Goal: Information Seeking & Learning: Learn about a topic

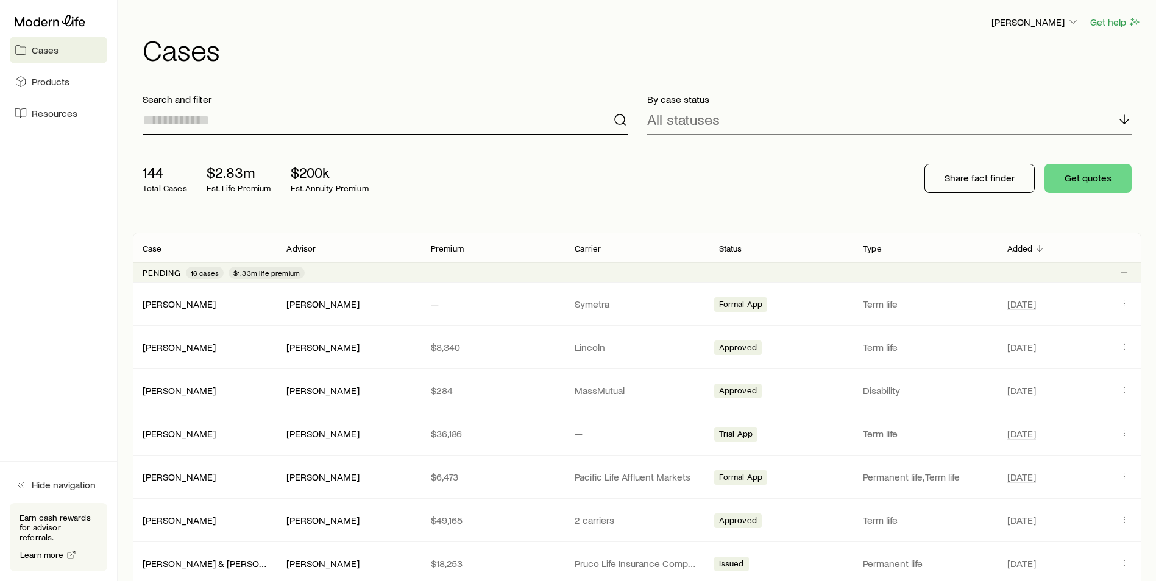
click at [511, 115] on input at bounding box center [385, 119] width 485 height 29
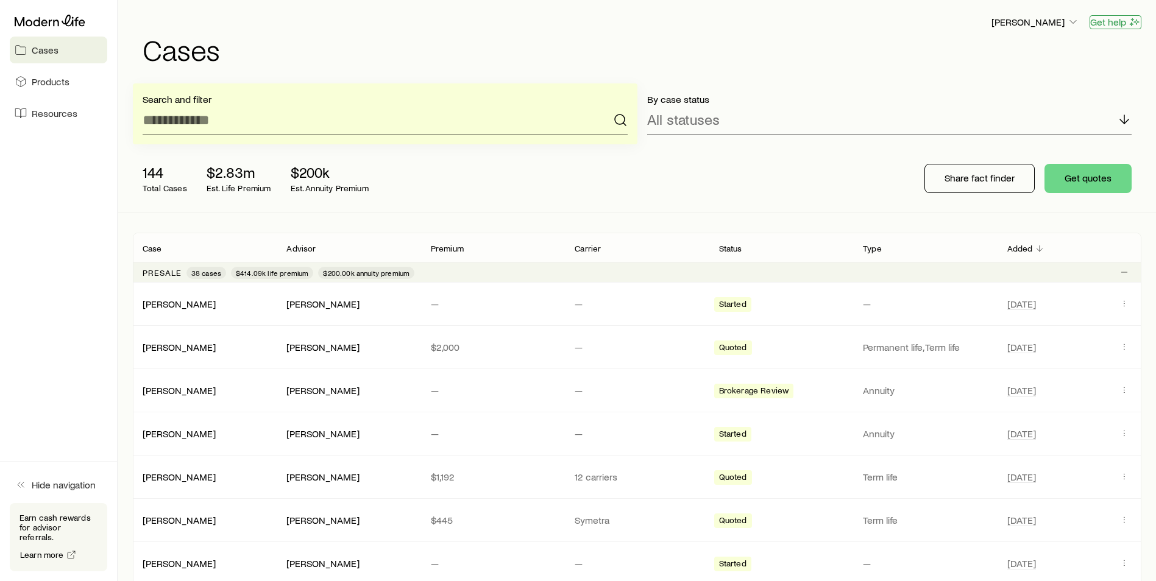
click at [1116, 21] on button "Get help" at bounding box center [1116, 22] width 52 height 14
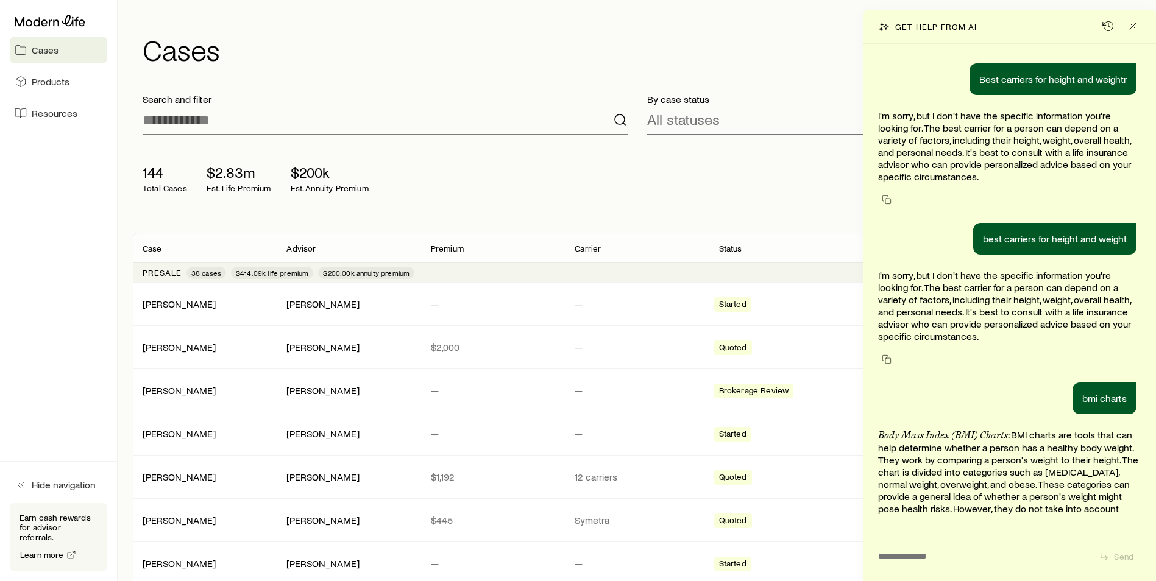
scroll to position [44687, 0]
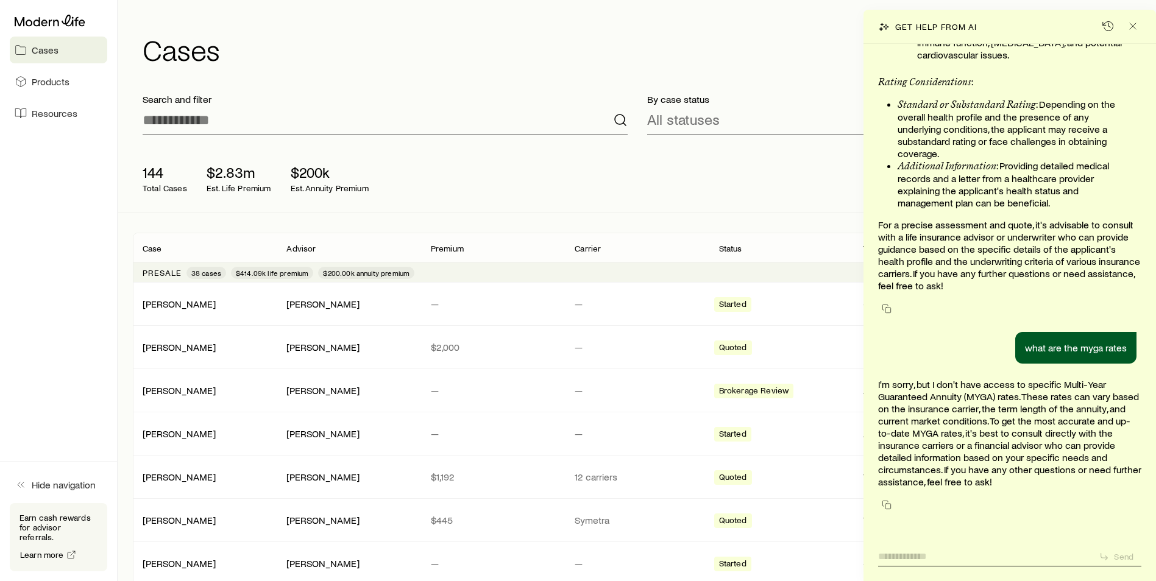
click at [928, 548] on textarea at bounding box center [983, 553] width 211 height 19
type textarea "**********"
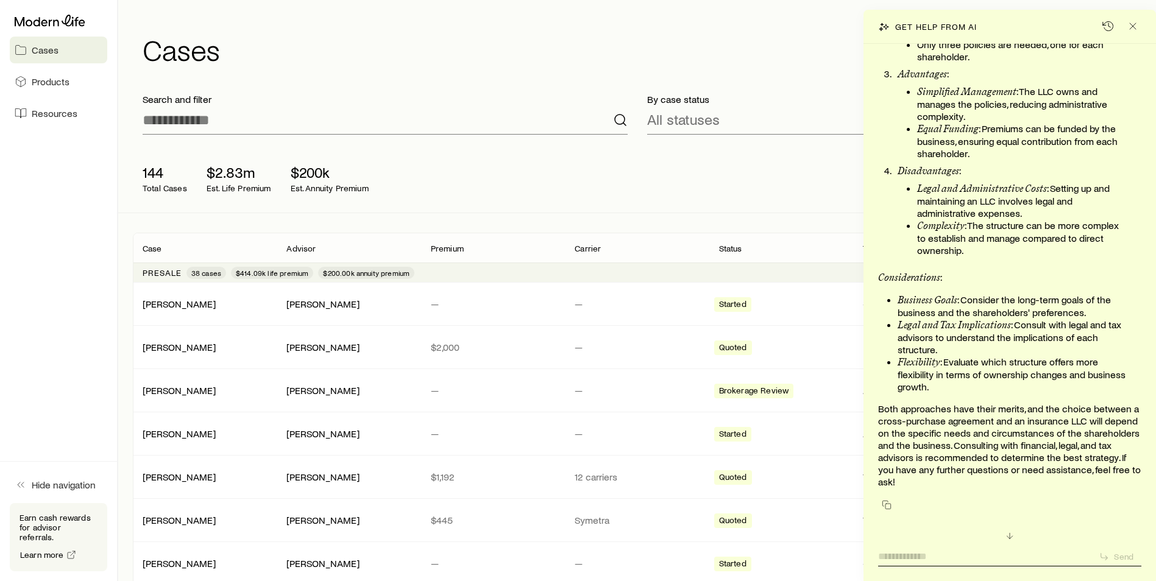
scroll to position [45809, 0]
click at [168, 117] on input at bounding box center [385, 119] width 485 height 29
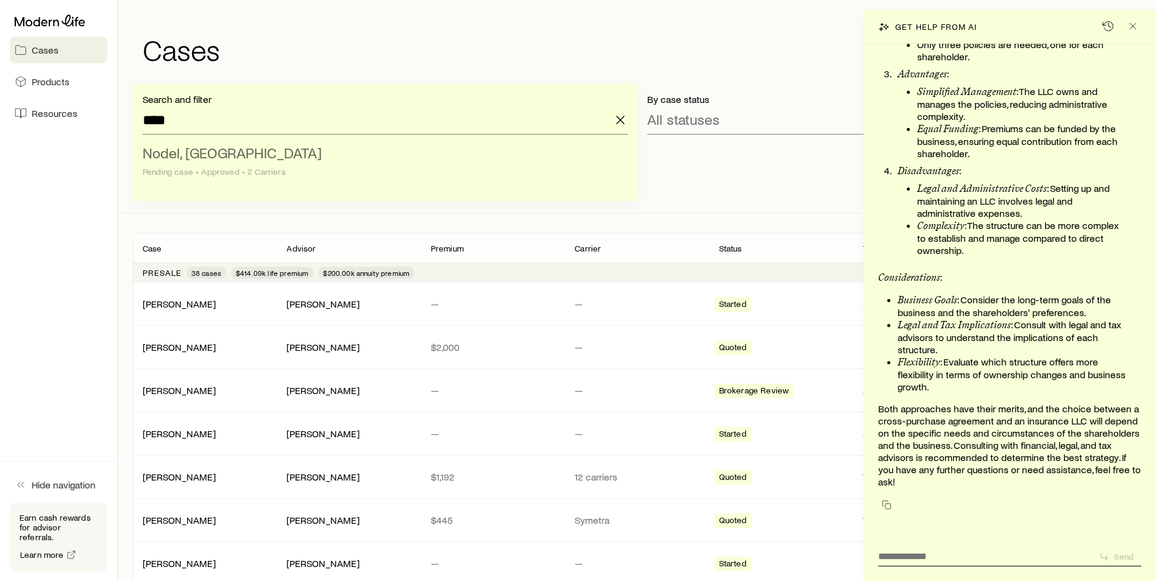
click at [179, 160] on span "Nodel, [GEOGRAPHIC_DATA]" at bounding box center [232, 153] width 179 height 18
type input "**********"
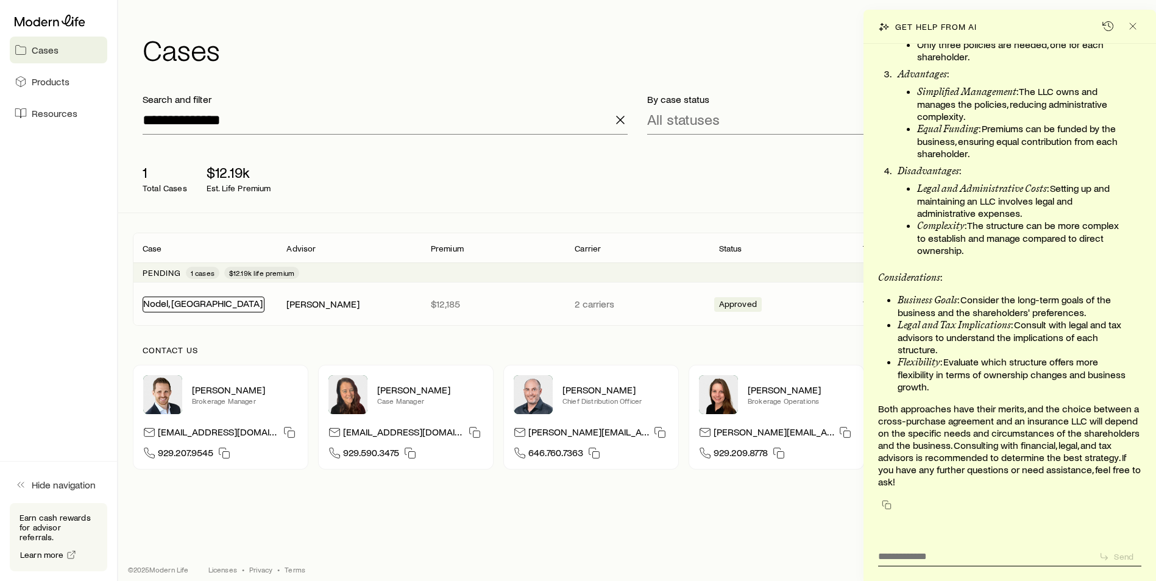
click at [165, 306] on link "Nodel, [GEOGRAPHIC_DATA]" at bounding box center [202, 303] width 119 height 12
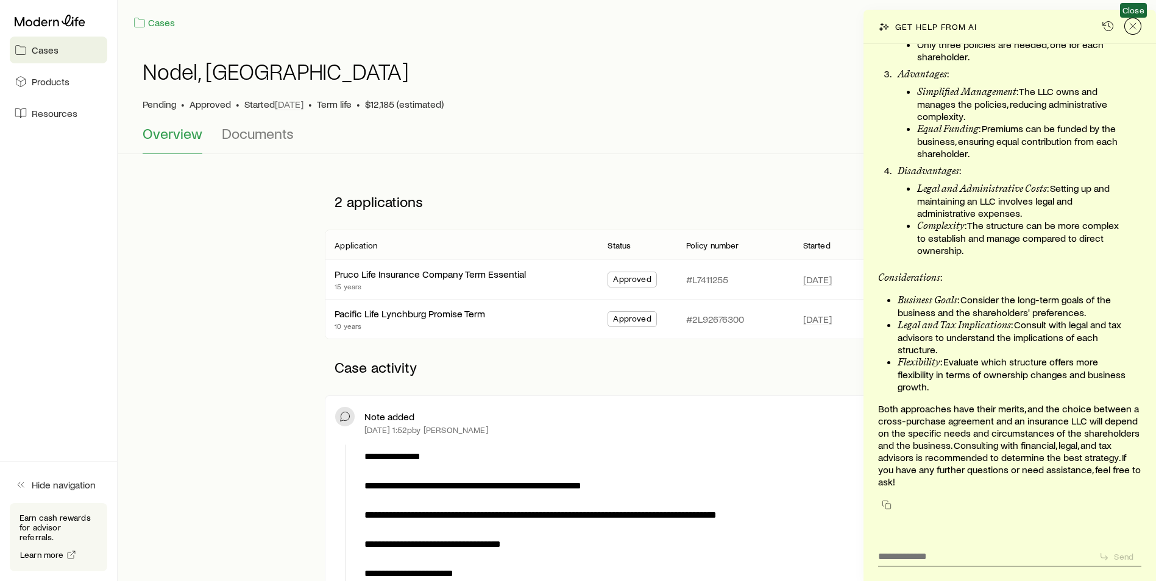
click at [1137, 25] on icon "Close" at bounding box center [1133, 26] width 12 height 12
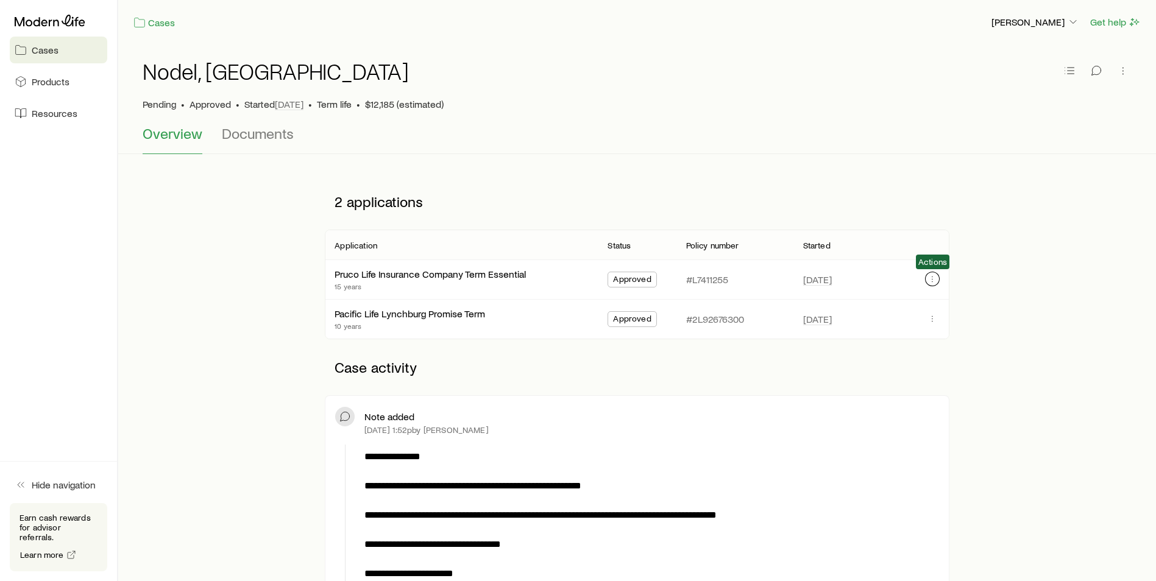
click at [927, 281] on icon "button" at bounding box center [932, 279] width 10 height 10
click at [394, 275] on link "Pruco Life Insurance Company Term Essential" at bounding box center [430, 273] width 191 height 12
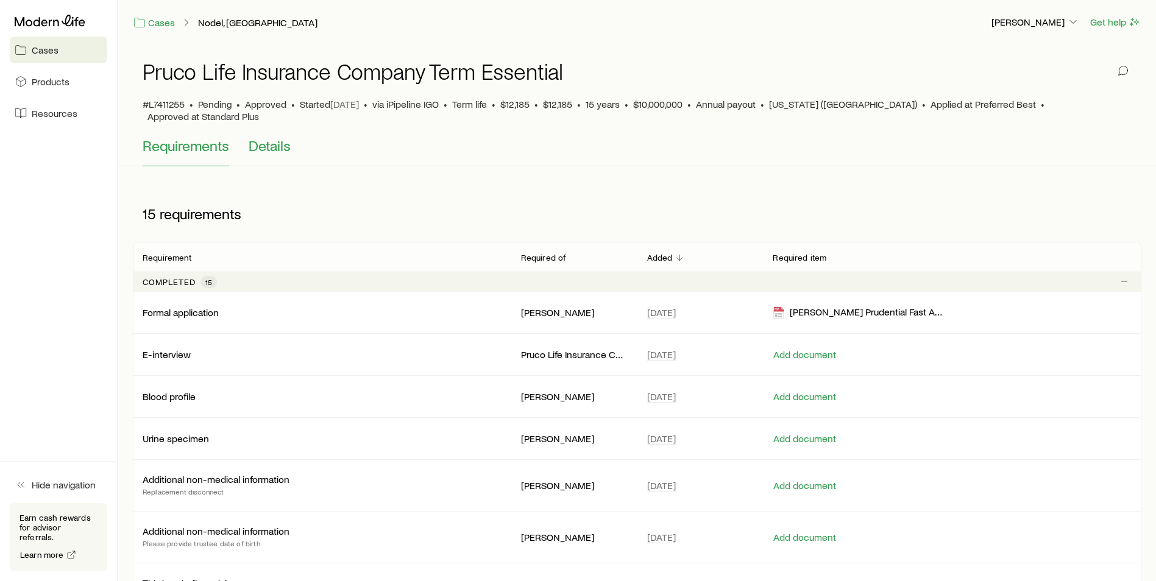
click at [272, 139] on span "Details" at bounding box center [270, 145] width 42 height 17
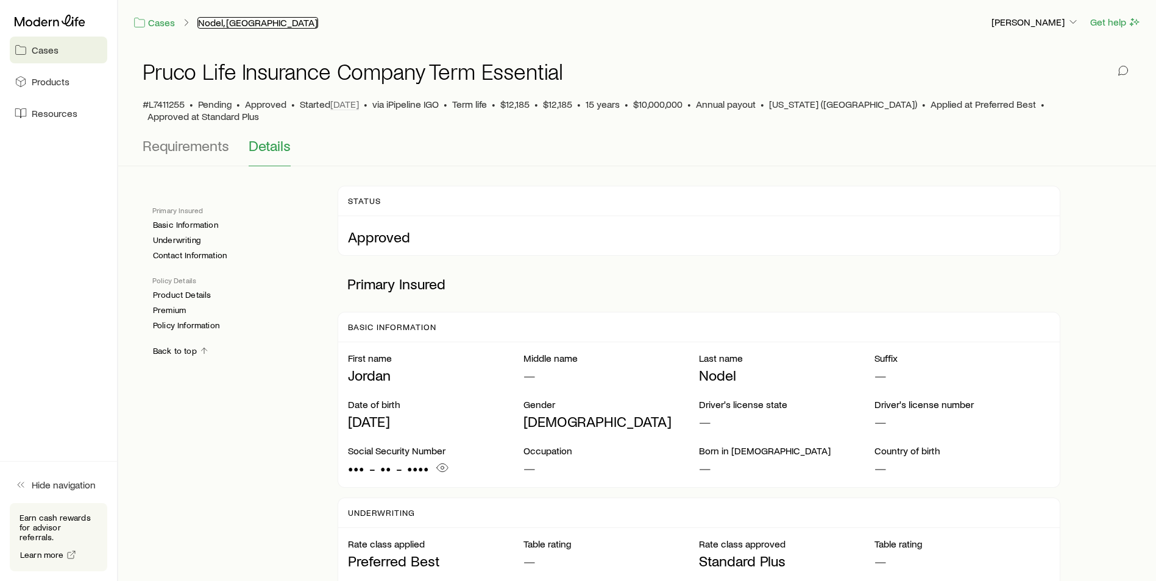
click at [215, 22] on link "Nodel, [GEOGRAPHIC_DATA]" at bounding box center [257, 23] width 121 height 12
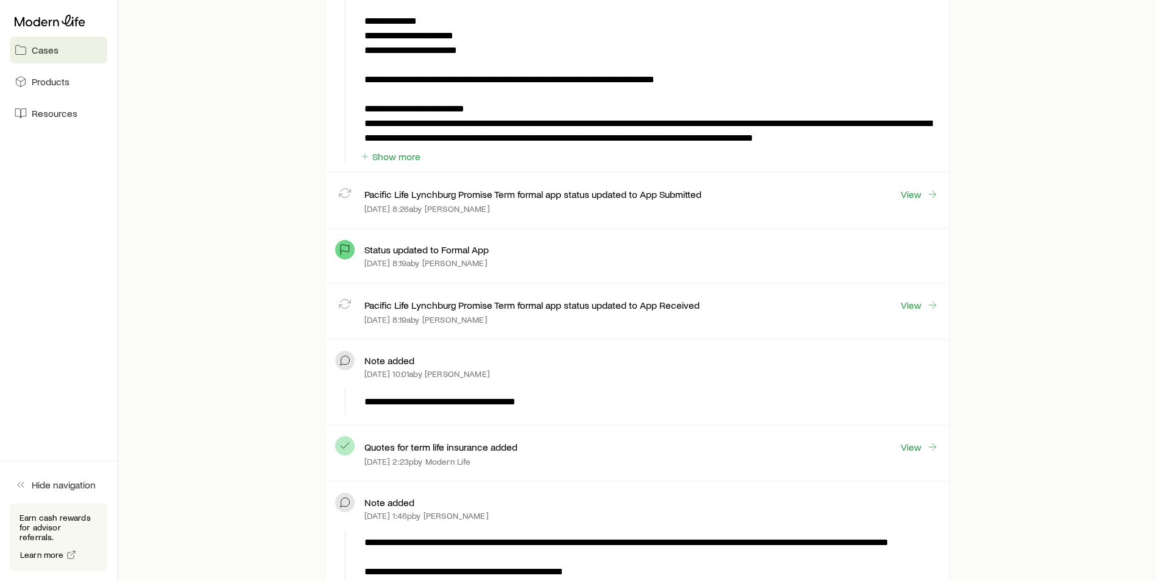
scroll to position [2681, 0]
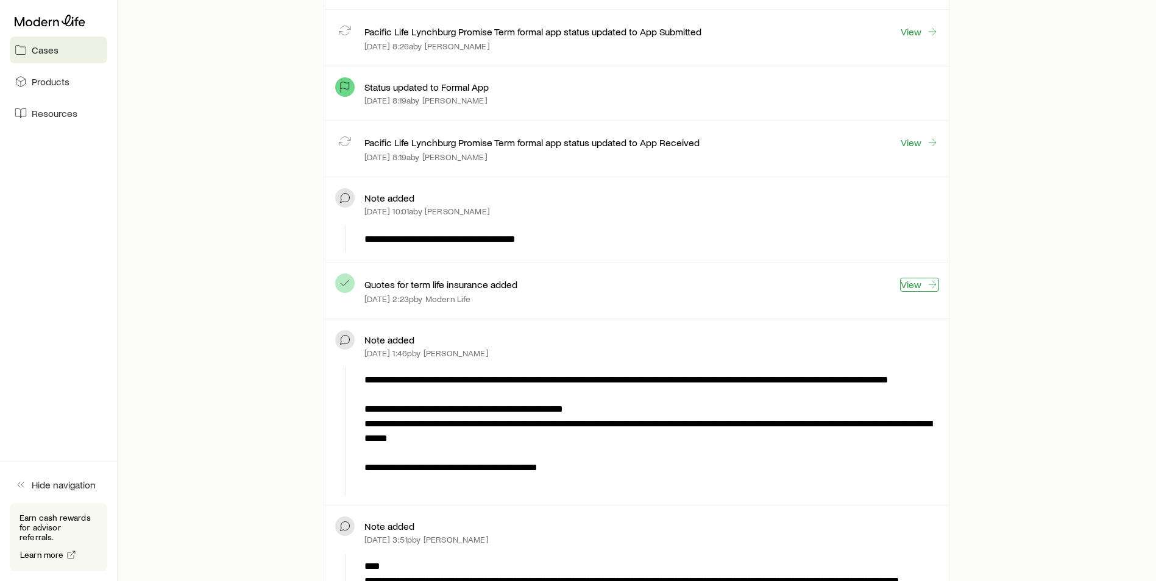
click at [908, 282] on link "View" at bounding box center [919, 285] width 39 height 14
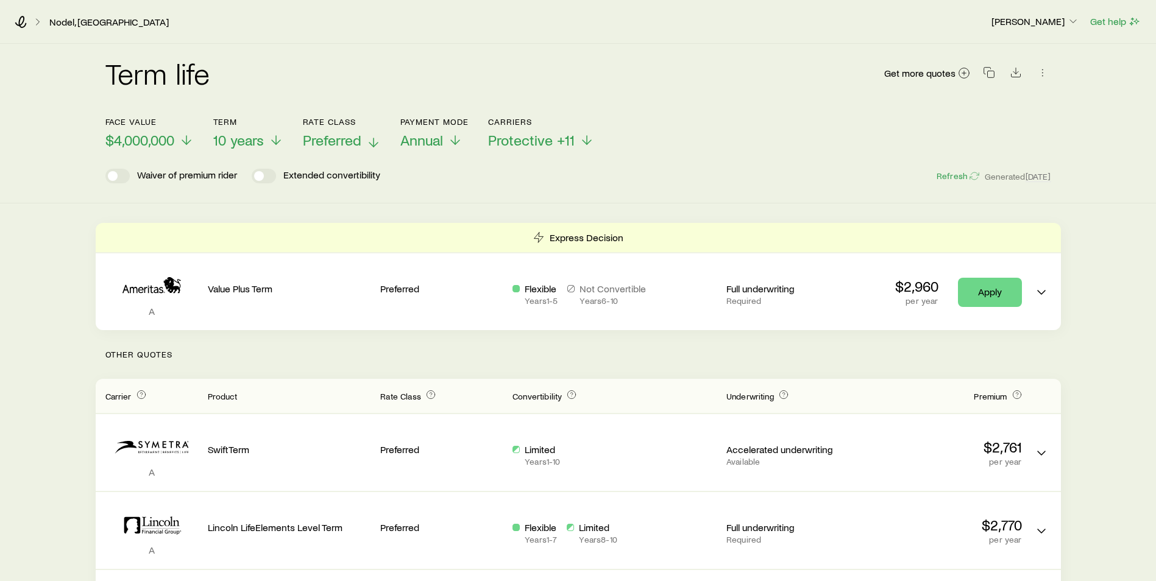
click at [371, 141] on icon at bounding box center [373, 142] width 15 height 15
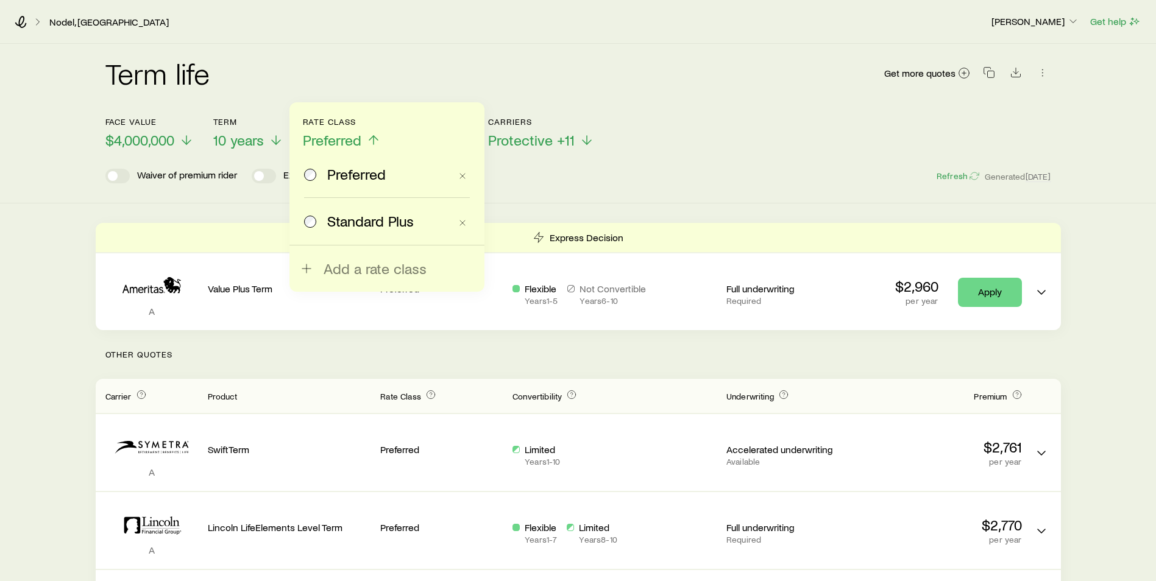
click at [352, 225] on span "Standard Plus" at bounding box center [370, 221] width 87 height 17
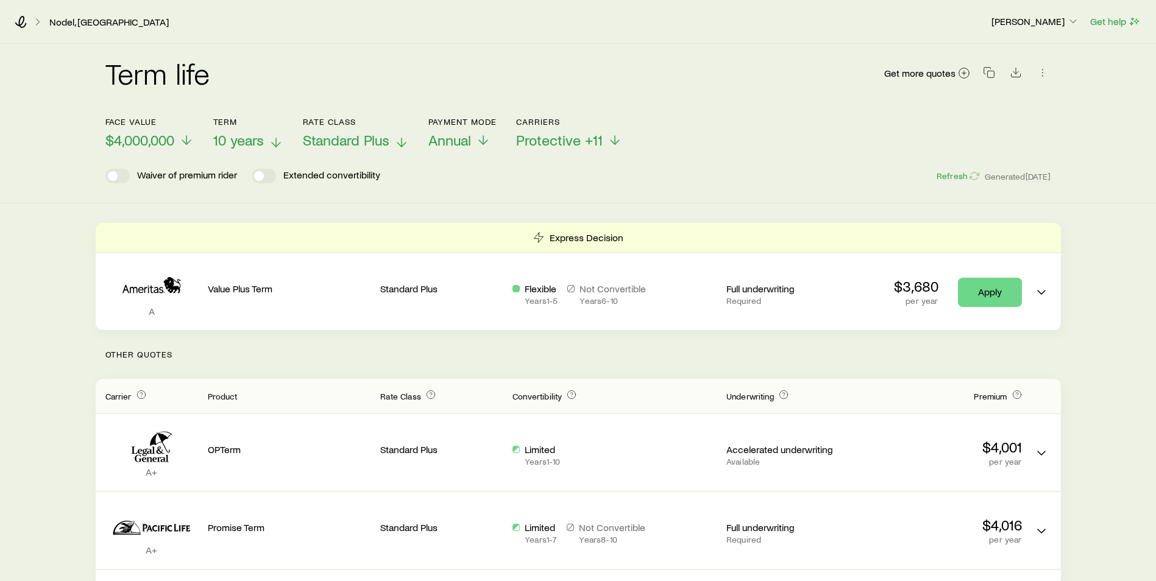
click at [268, 138] on p "10 years" at bounding box center [248, 140] width 70 height 17
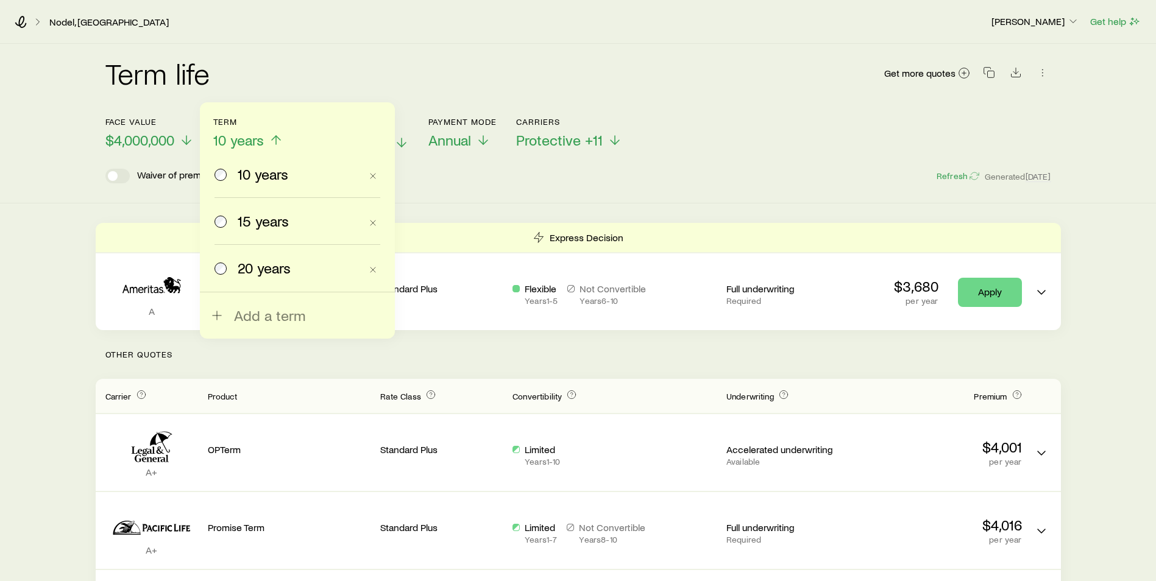
click at [254, 220] on span "15 years" at bounding box center [263, 221] width 51 height 17
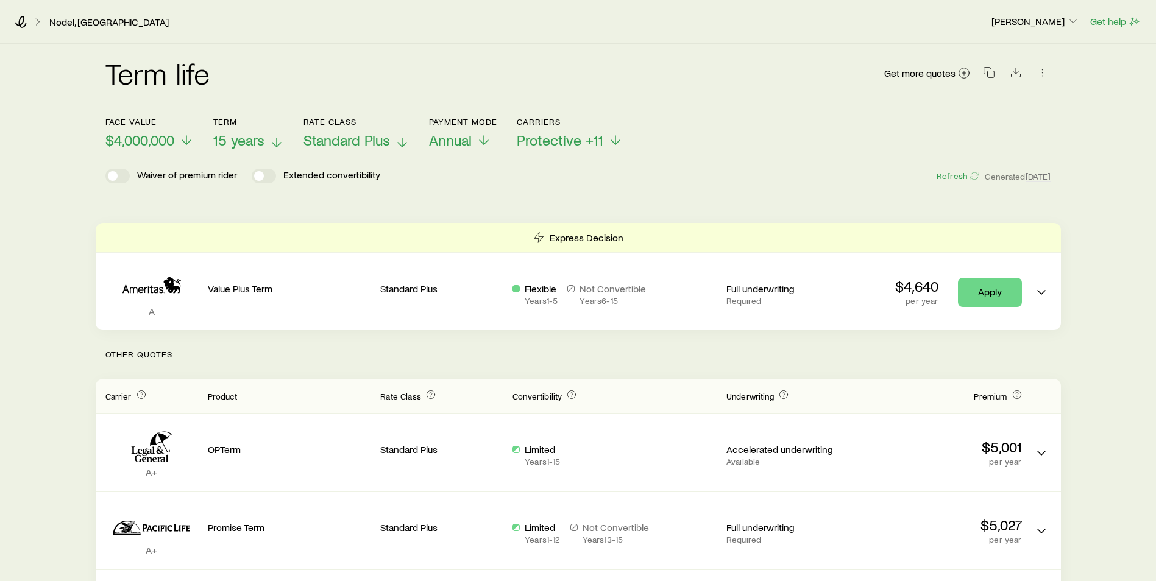
click at [271, 141] on icon at bounding box center [276, 142] width 15 height 15
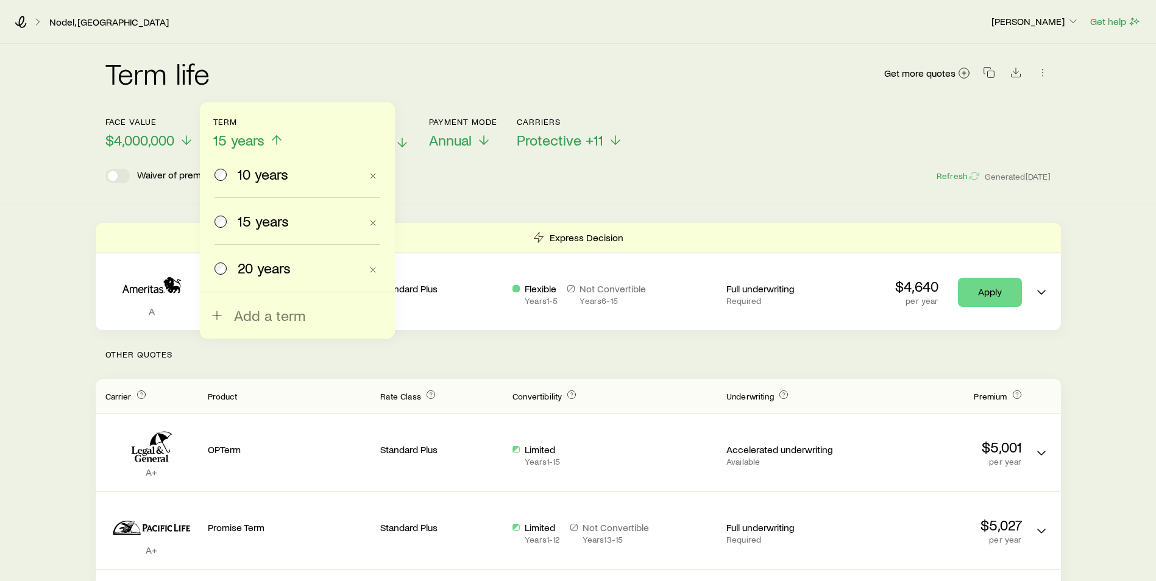
click at [254, 264] on span "20 years" at bounding box center [264, 268] width 53 height 17
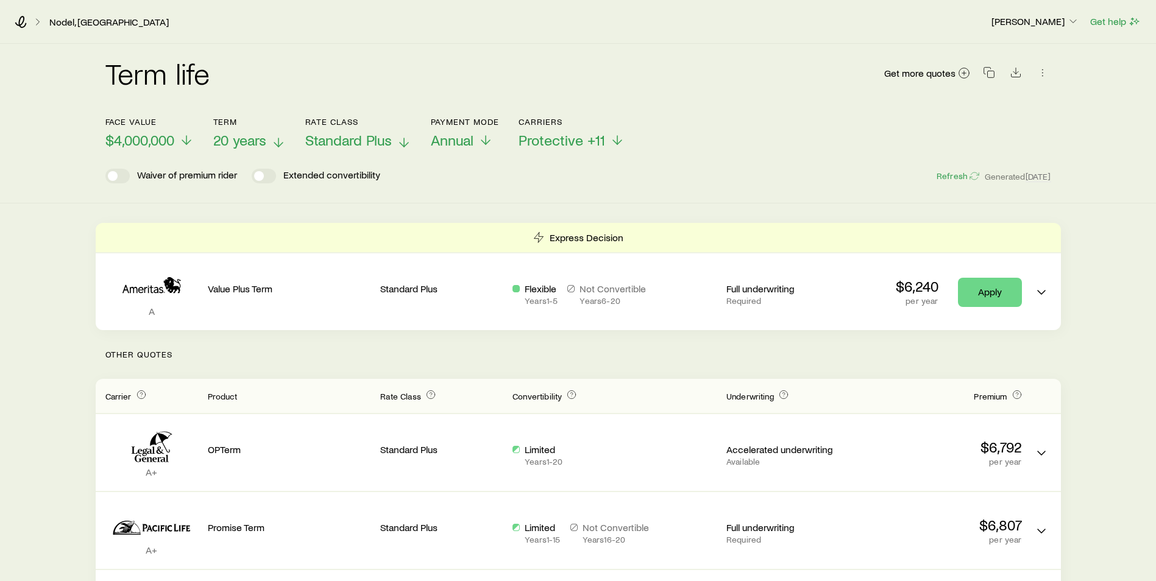
click at [258, 144] on span "20 years" at bounding box center [239, 140] width 53 height 17
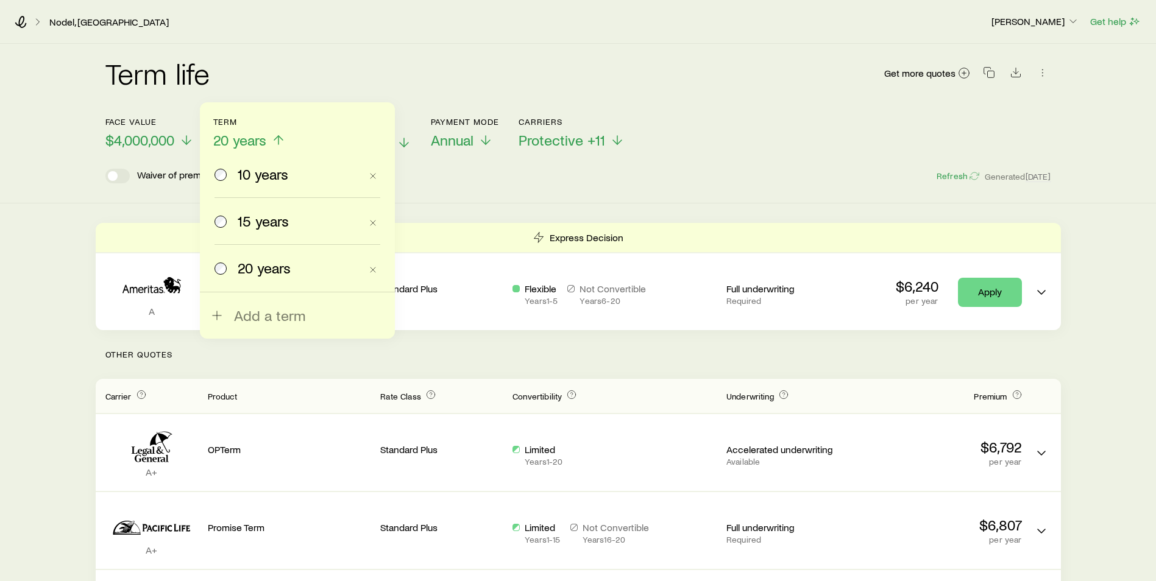
click at [247, 179] on span "10 years" at bounding box center [263, 174] width 51 height 17
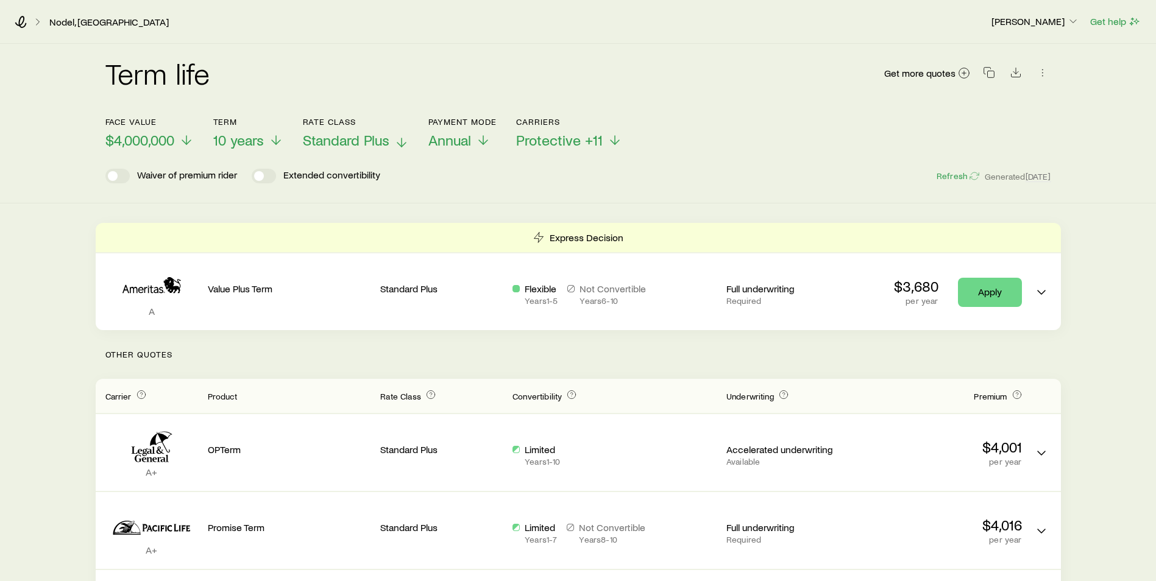
click at [274, 146] on icon at bounding box center [276, 140] width 15 height 15
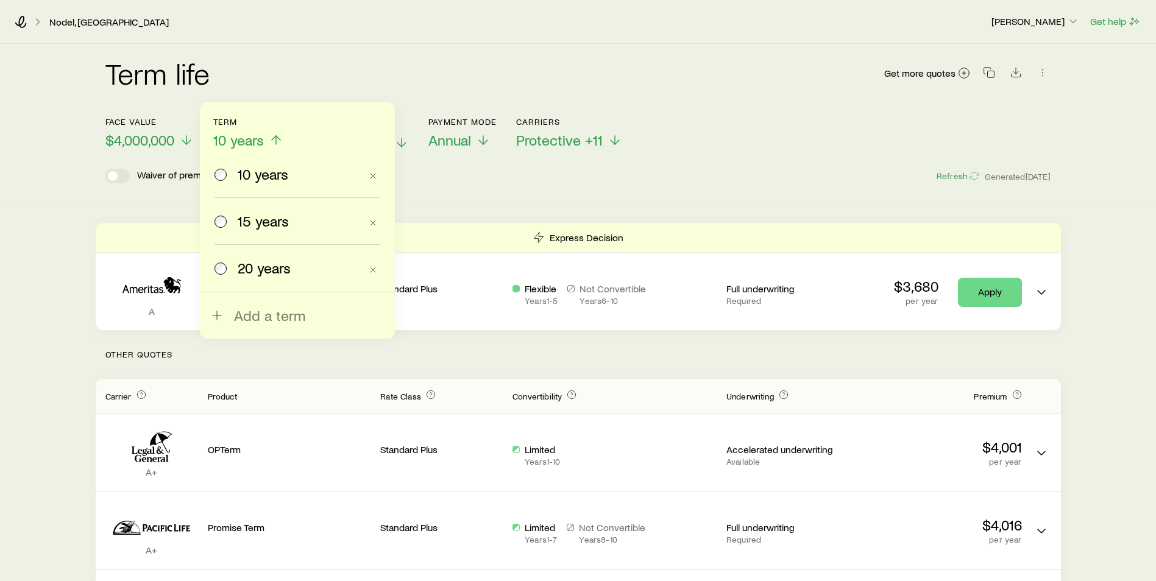
click at [241, 217] on span "15 years" at bounding box center [263, 221] width 51 height 17
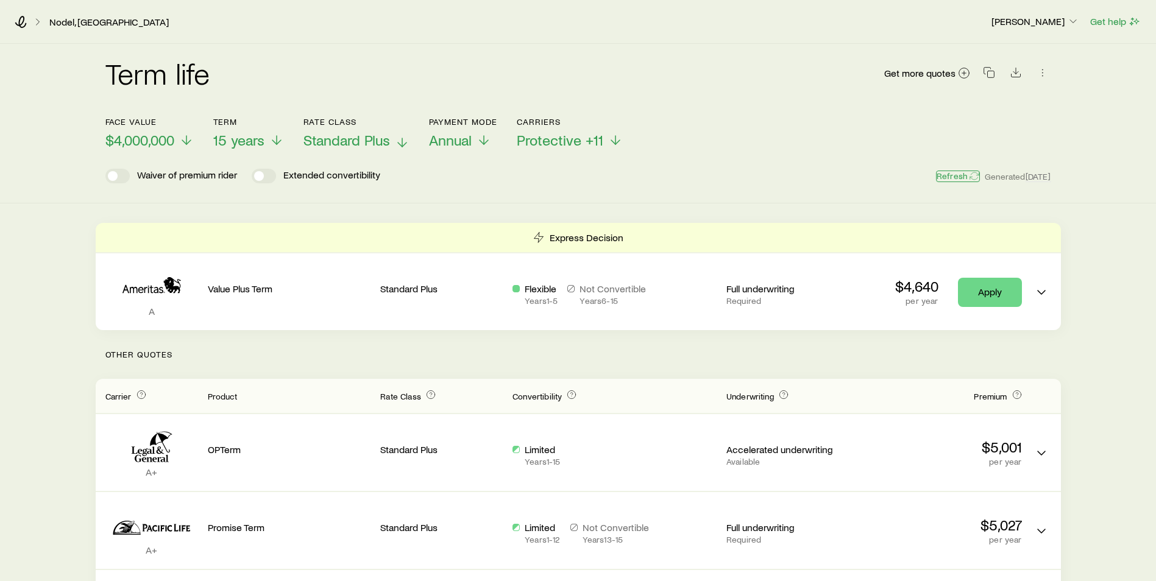
click at [947, 182] on button "Refresh" at bounding box center [958, 177] width 44 height 12
click at [258, 175] on span at bounding box center [264, 176] width 24 height 15
click at [274, 149] on icon at bounding box center [276, 142] width 15 height 15
click at [610, 137] on icon at bounding box center [615, 142] width 15 height 15
click at [812, 107] on div "Term life Get more quotes" at bounding box center [578, 80] width 946 height 73
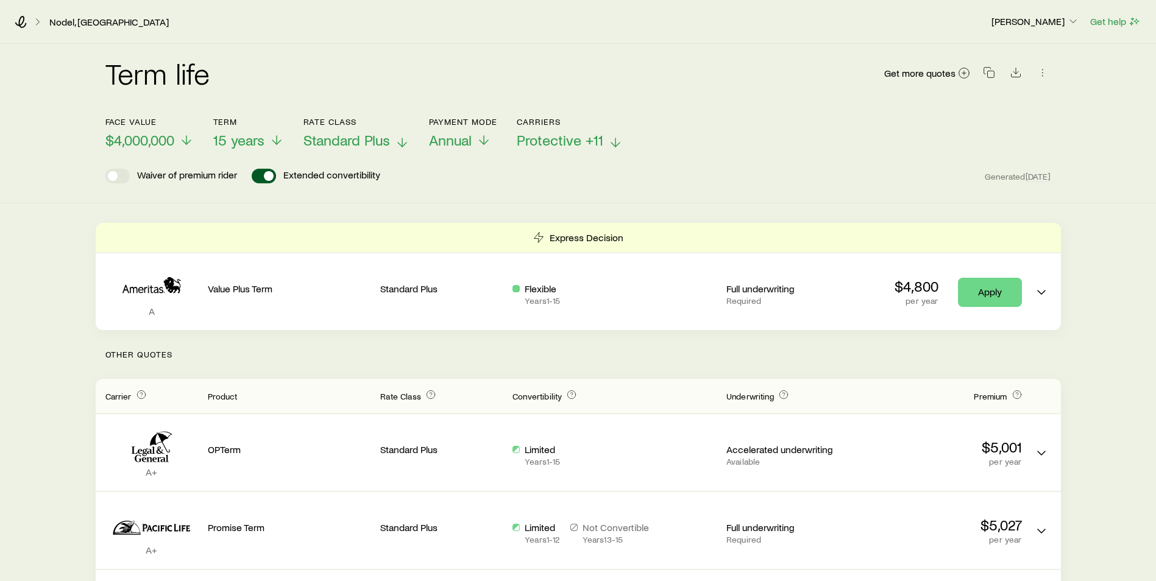
click at [281, 141] on icon at bounding box center [276, 140] width 15 height 15
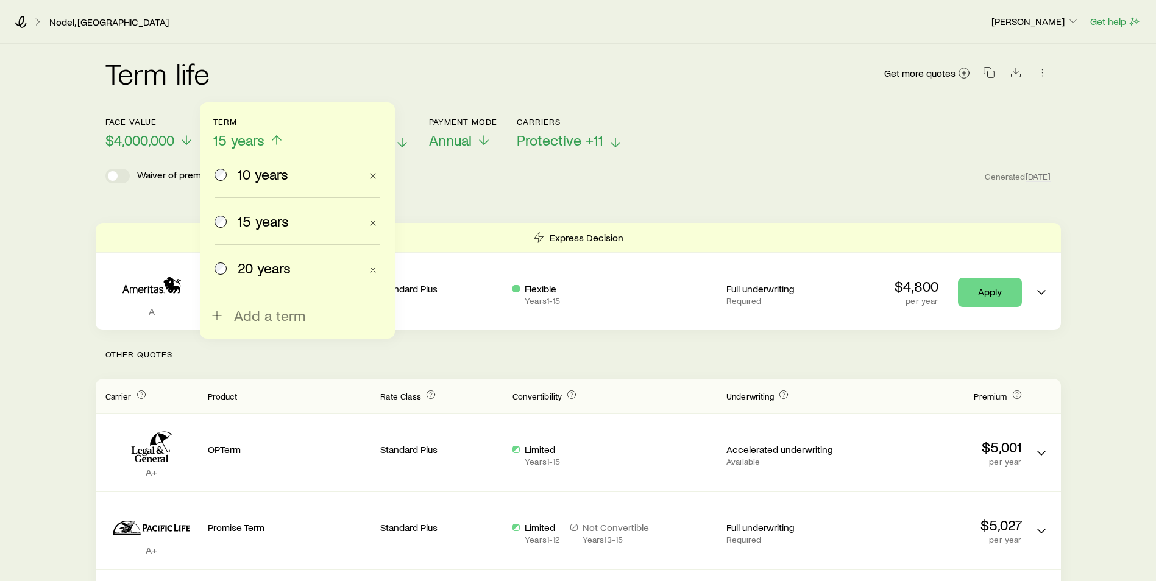
click at [267, 271] on span "20 years" at bounding box center [264, 268] width 53 height 17
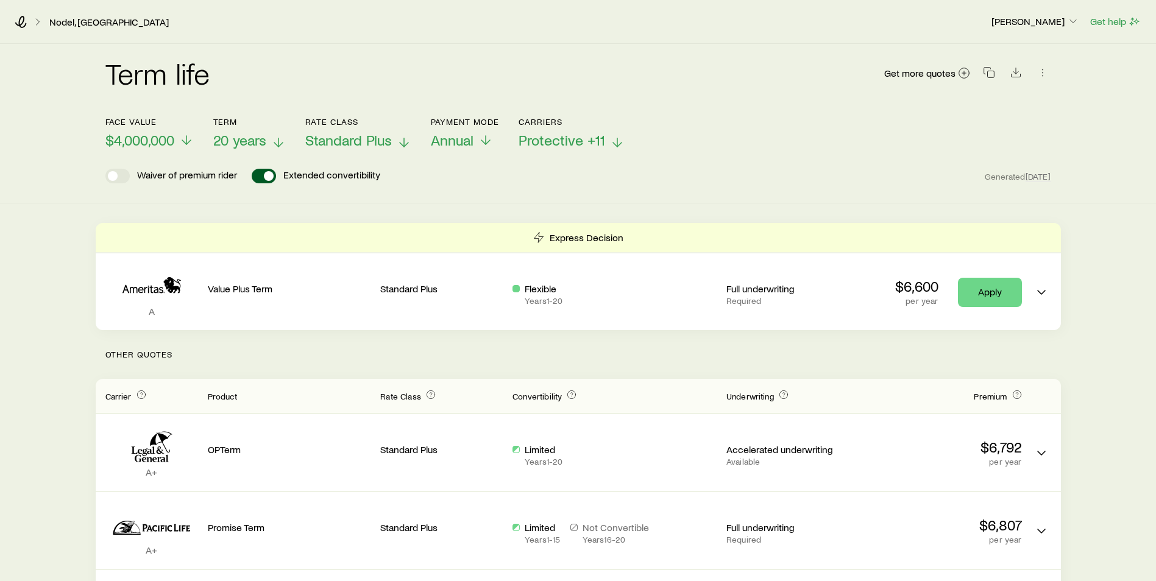
click at [272, 146] on p "20 years" at bounding box center [249, 140] width 73 height 17
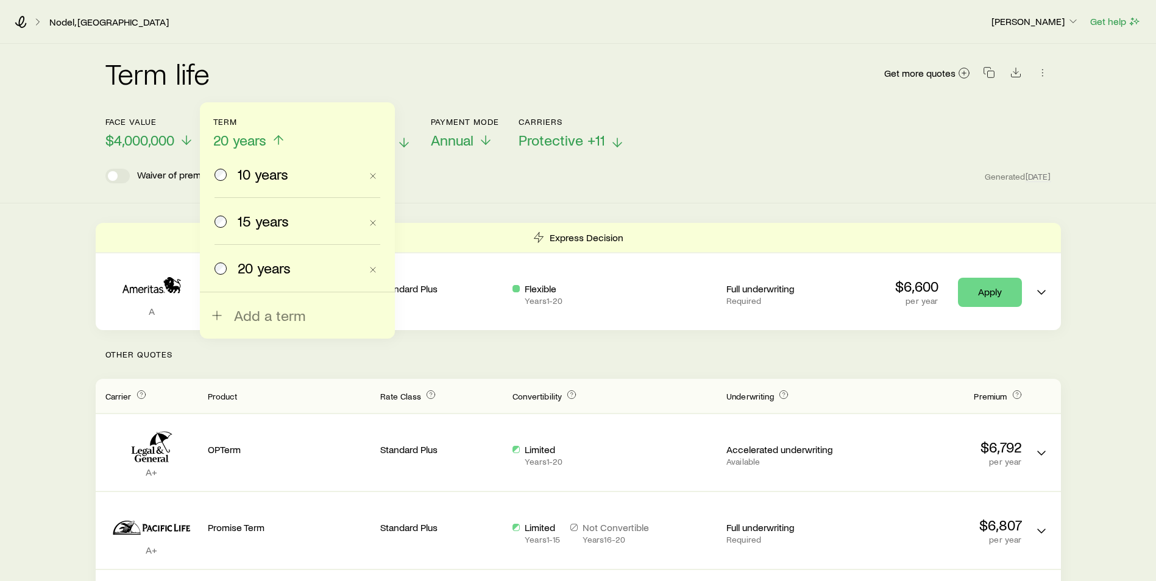
click at [245, 185] on label "10 years" at bounding box center [288, 174] width 146 height 46
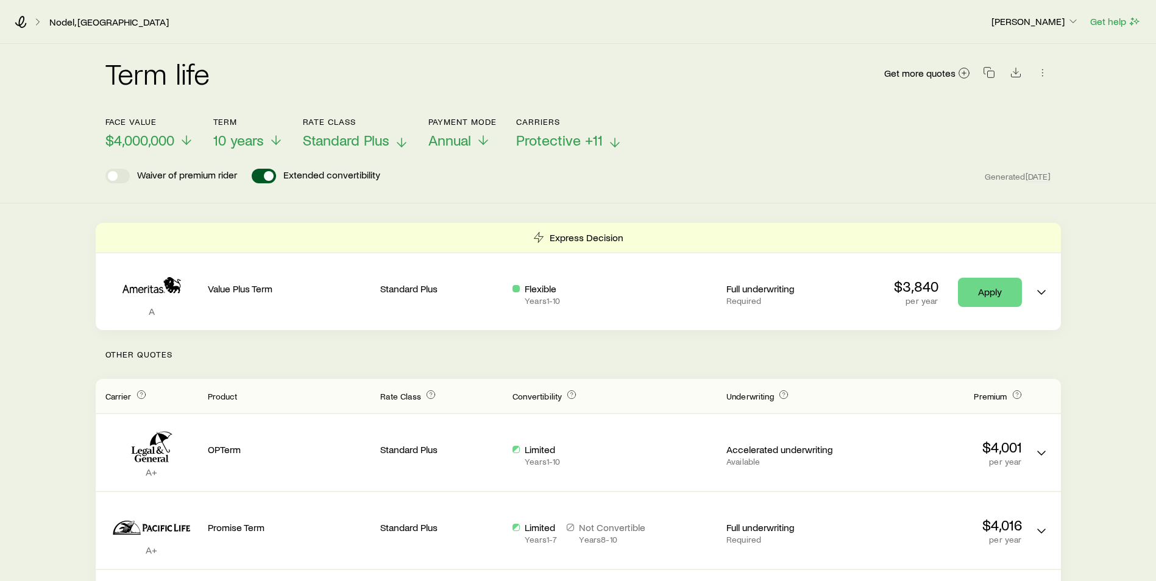
click at [556, 142] on span "Protective +11" at bounding box center [559, 140] width 87 height 17
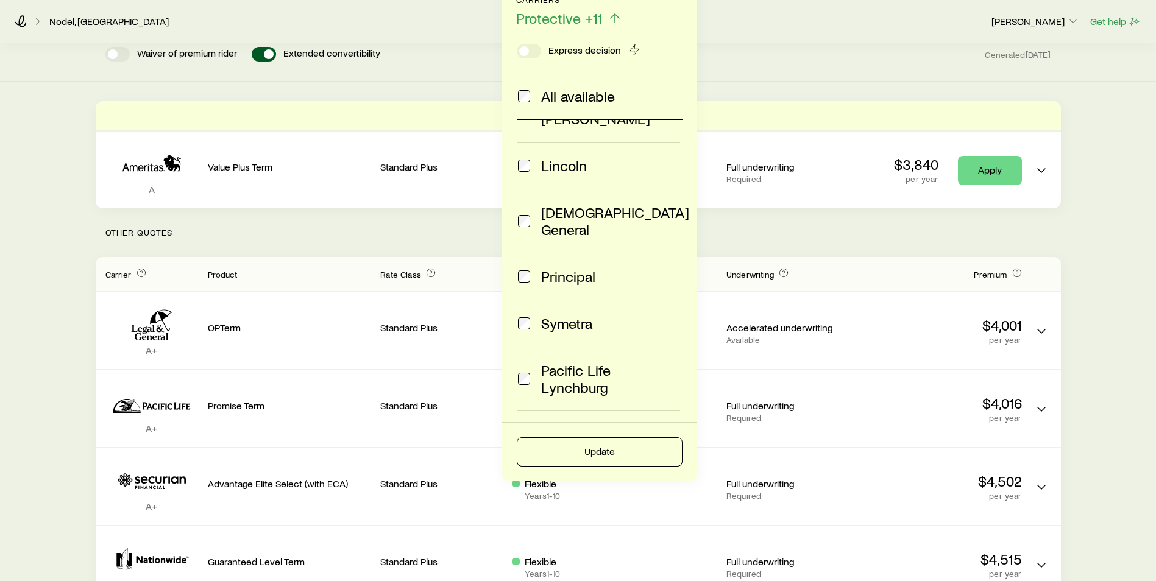
scroll to position [128, 0]
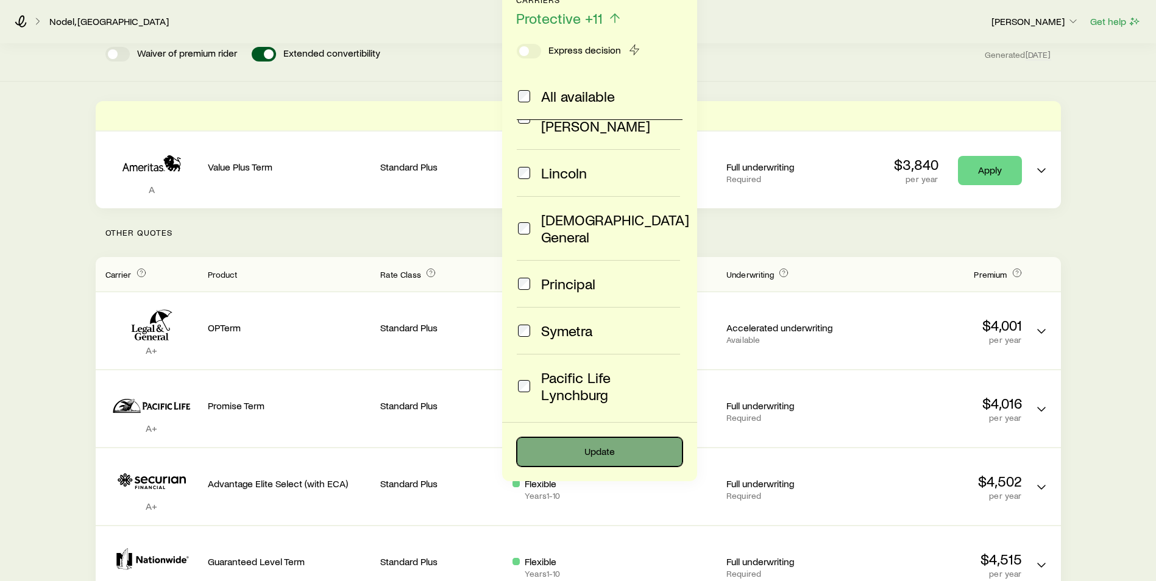
click at [592, 443] on button "Update" at bounding box center [600, 452] width 166 height 29
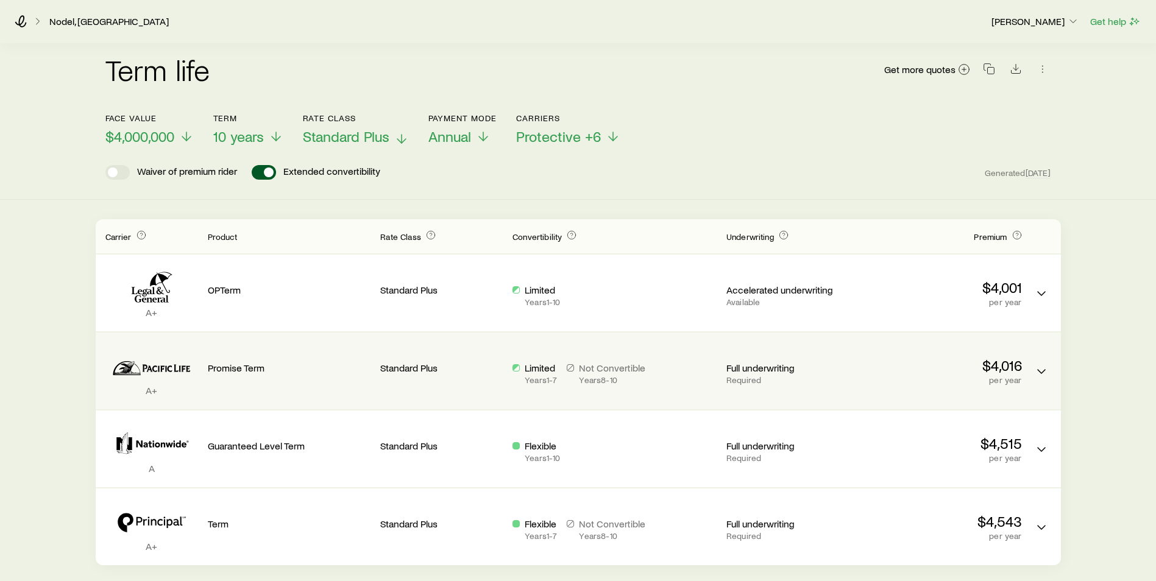
scroll to position [0, 0]
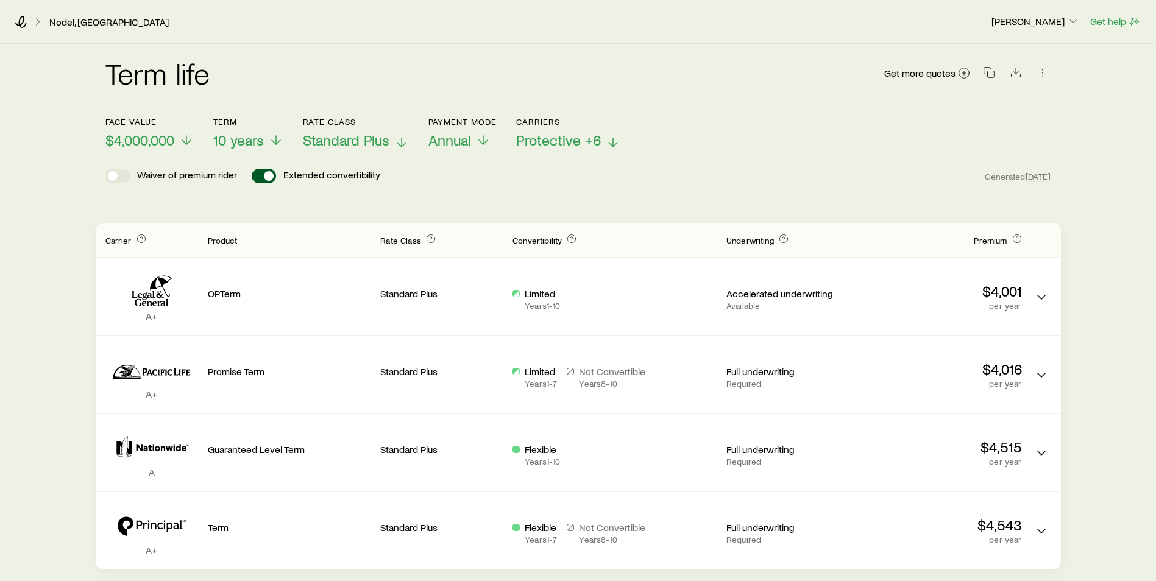
click at [542, 143] on span "Protective +6" at bounding box center [558, 140] width 85 height 17
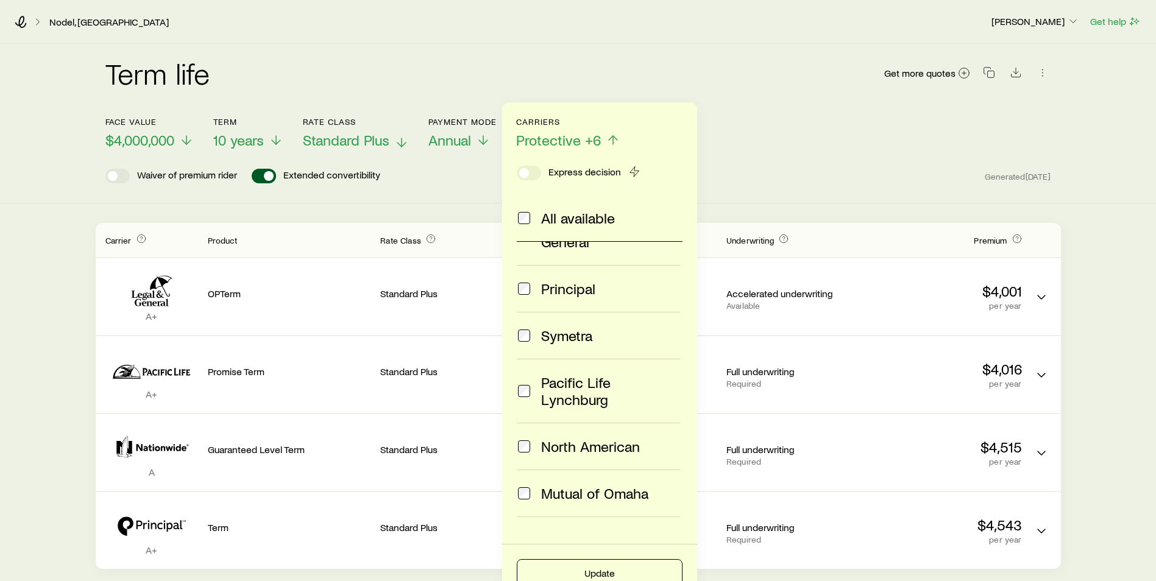
scroll to position [189, 0]
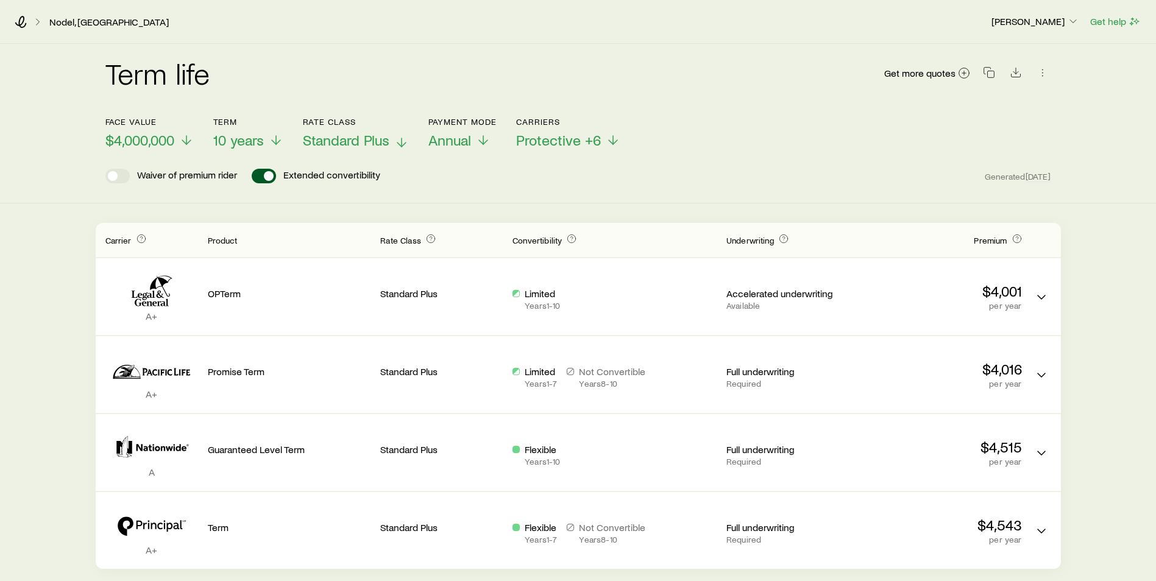
click at [747, 149] on div "Face value $4,000,000 Term 10 years Rate Class Standard Plus Payment Mode Annua…" at bounding box center [578, 125] width 946 height 47
click at [268, 179] on span at bounding box center [264, 176] width 24 height 15
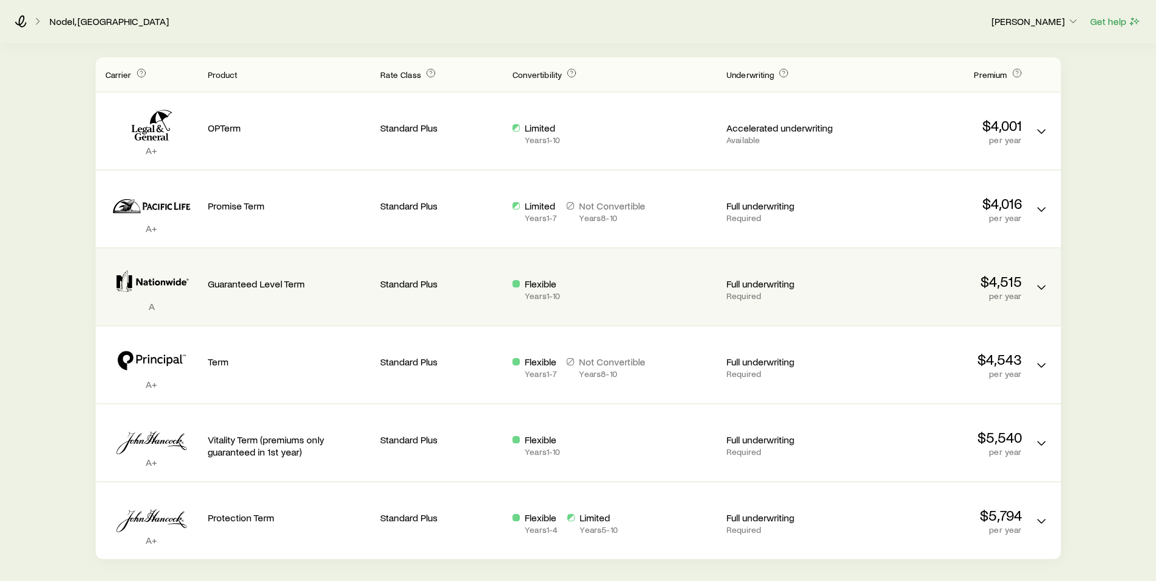
scroll to position [44, 0]
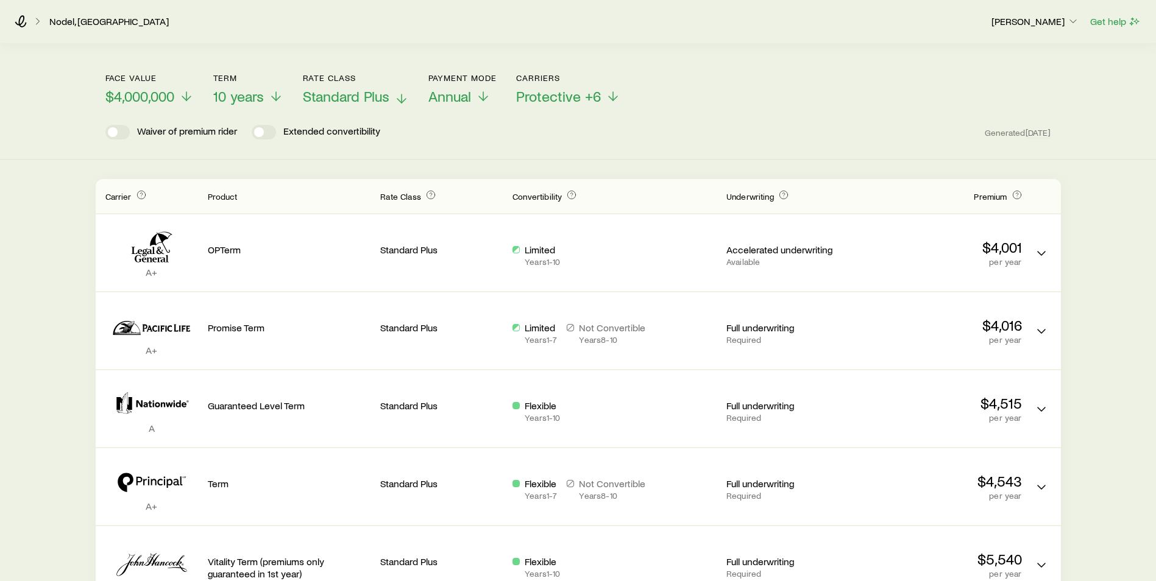
click at [352, 96] on span "Standard Plus" at bounding box center [346, 96] width 87 height 17
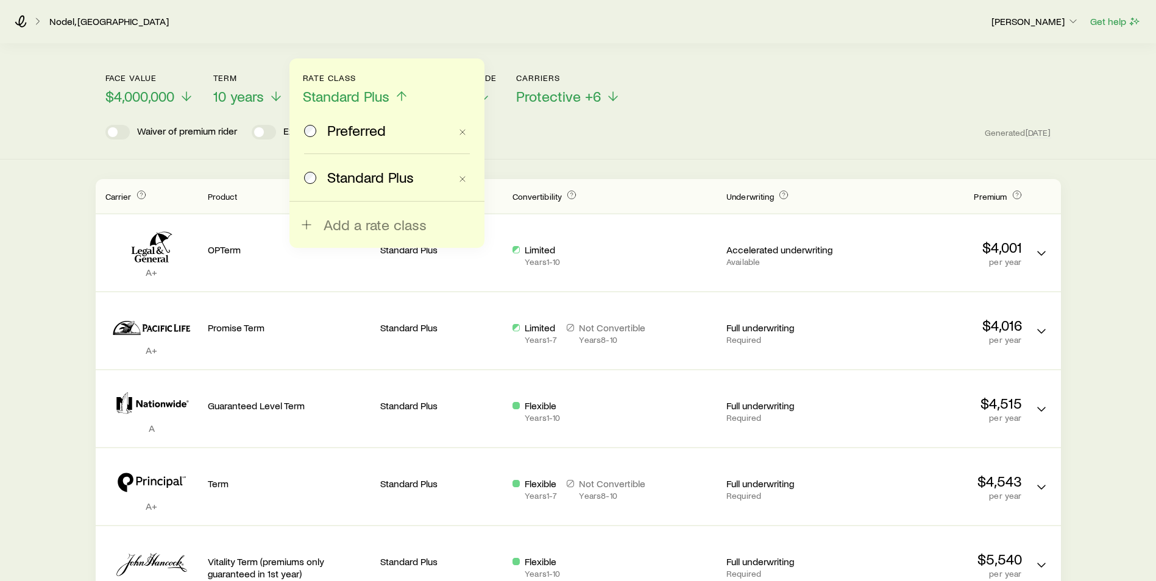
click at [354, 138] on span "Preferred" at bounding box center [356, 130] width 59 height 17
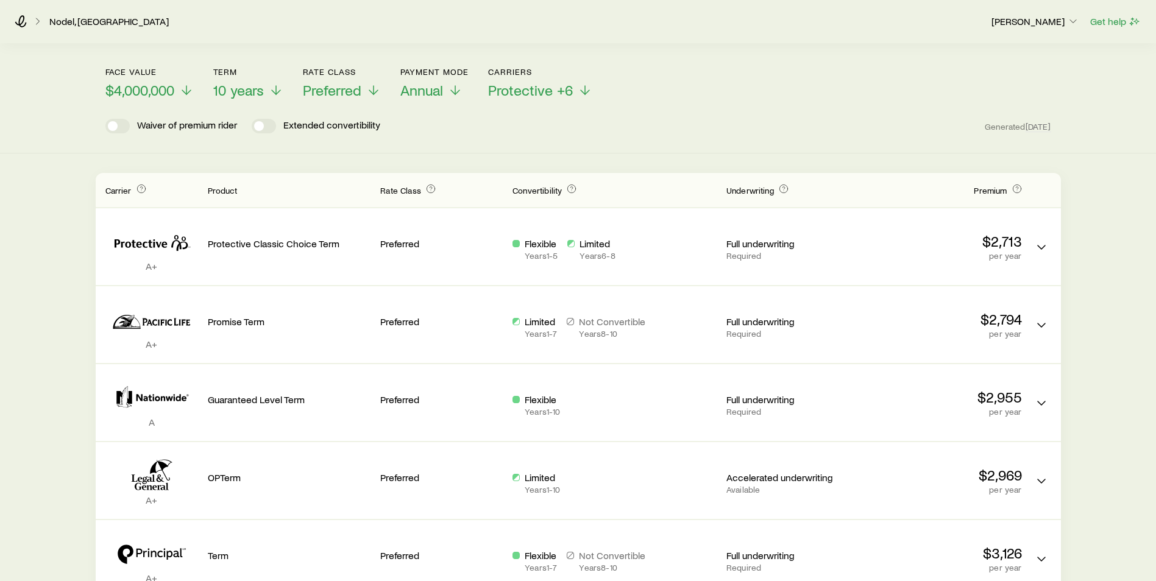
scroll to position [0, 0]
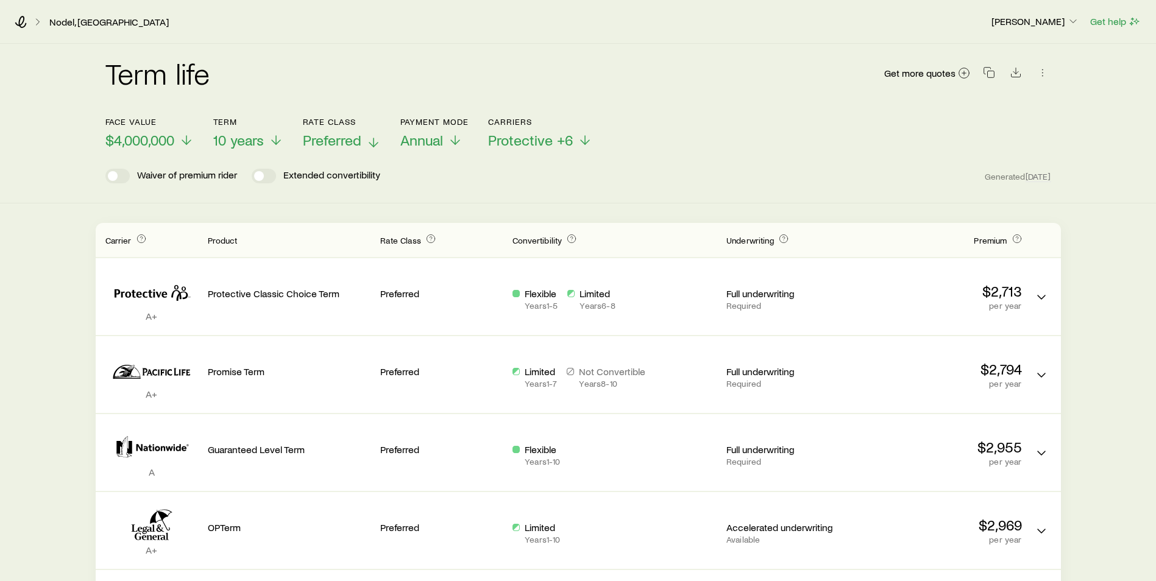
click at [346, 145] on span "Preferred" at bounding box center [332, 140] width 59 height 17
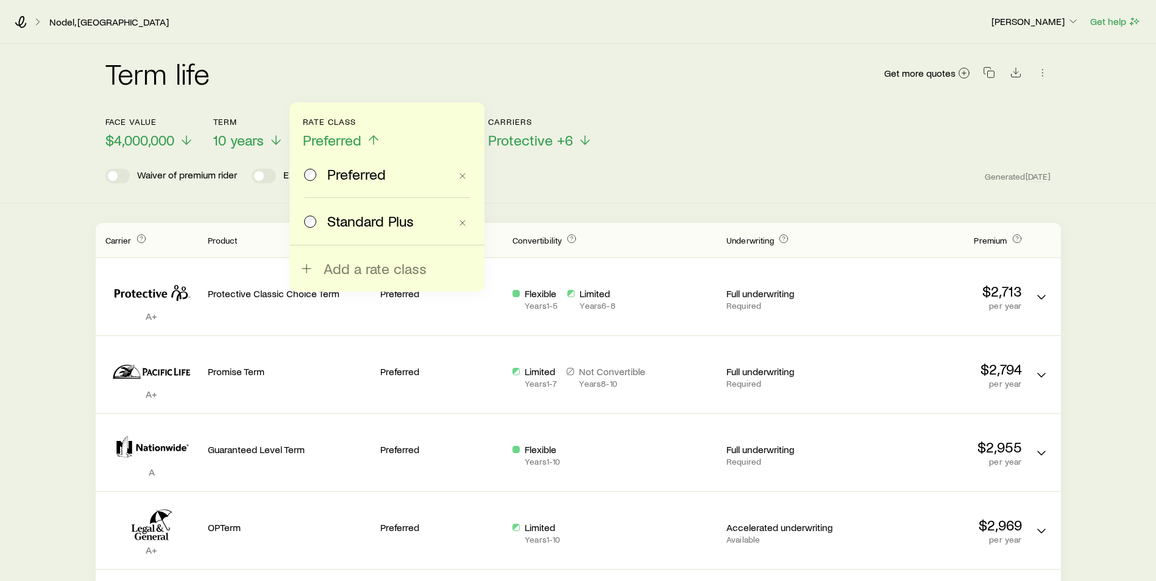
click at [350, 225] on span "Standard Plus" at bounding box center [370, 221] width 87 height 17
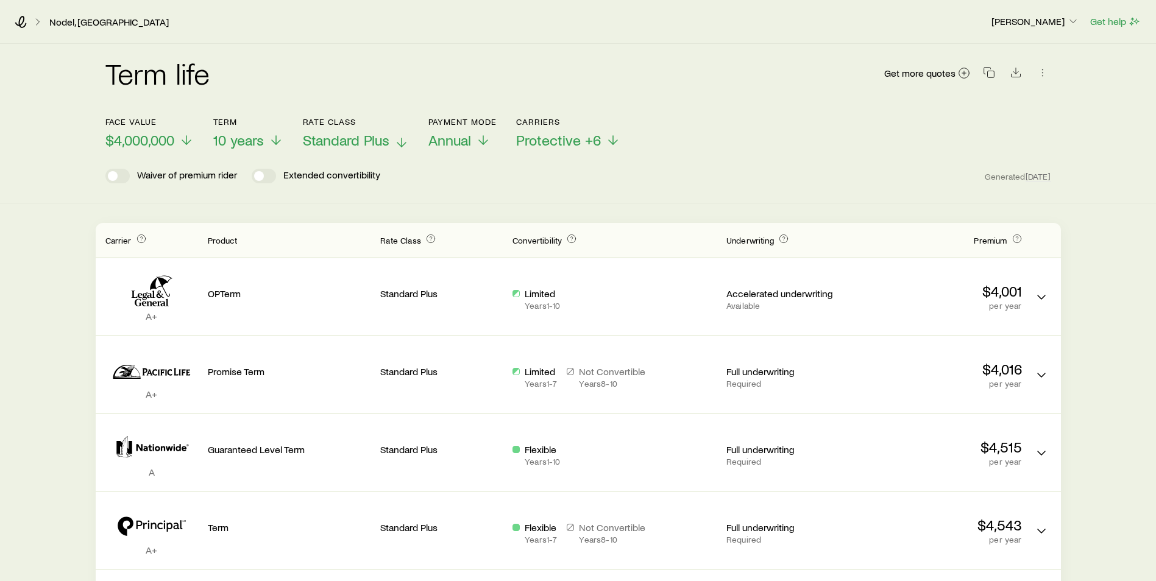
click at [380, 144] on span "Standard Plus" at bounding box center [346, 140] width 87 height 17
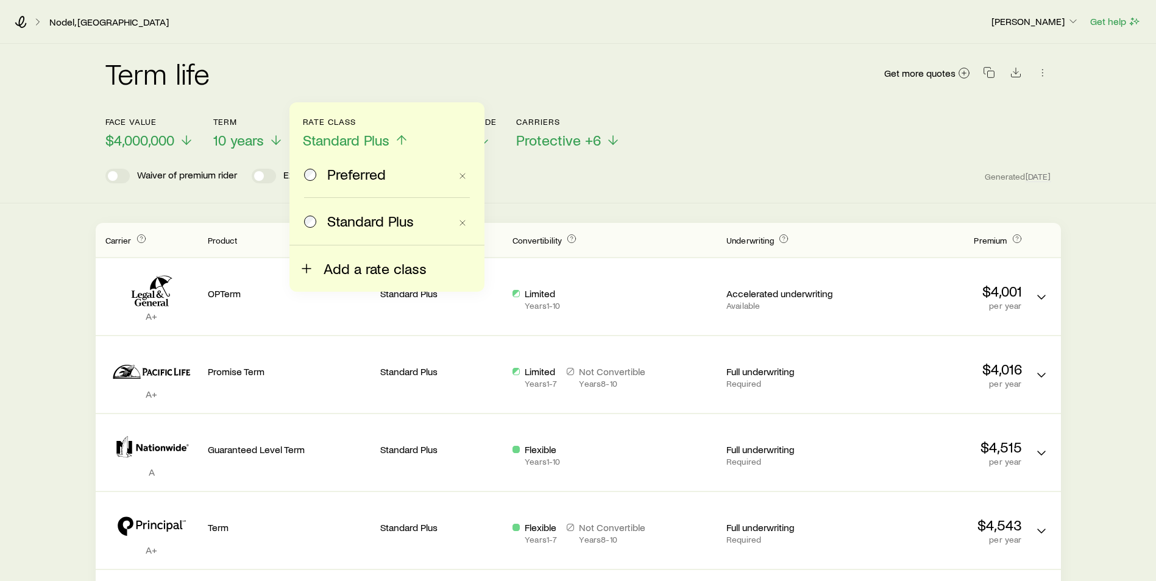
click at [349, 269] on span "Add a rate class" at bounding box center [375, 268] width 103 height 17
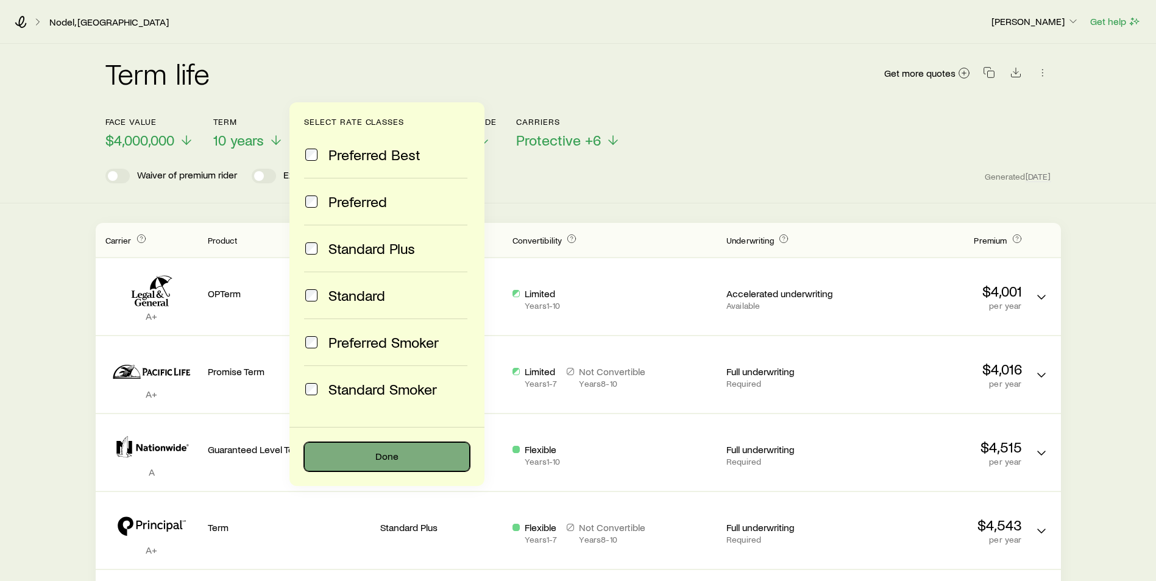
click at [370, 454] on button "Done" at bounding box center [387, 456] width 166 height 29
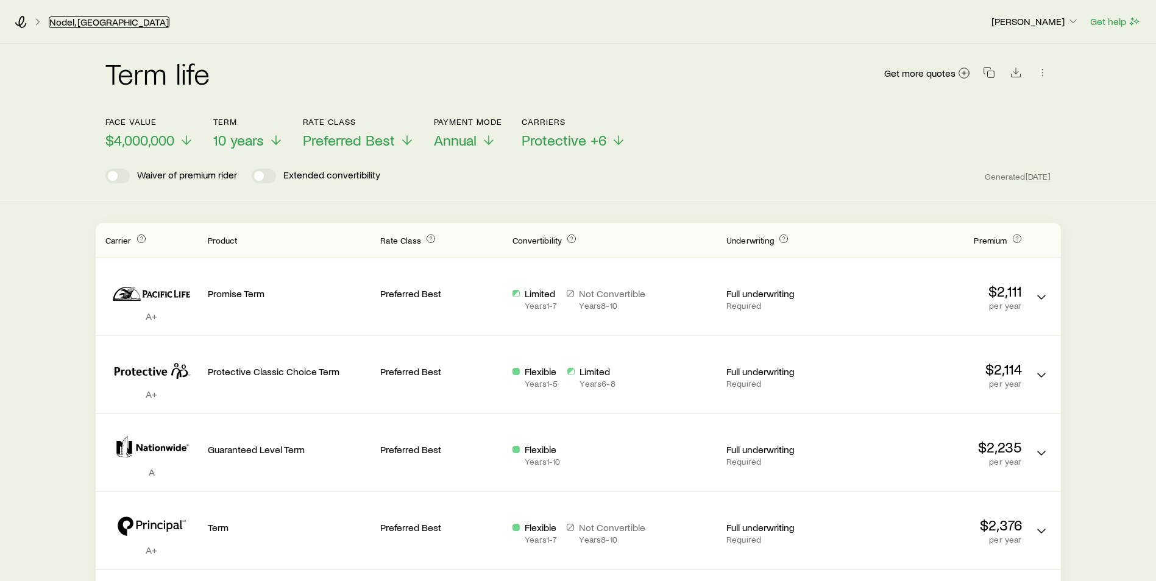
click at [63, 26] on link "Nodel, [GEOGRAPHIC_DATA]" at bounding box center [109, 22] width 121 height 12
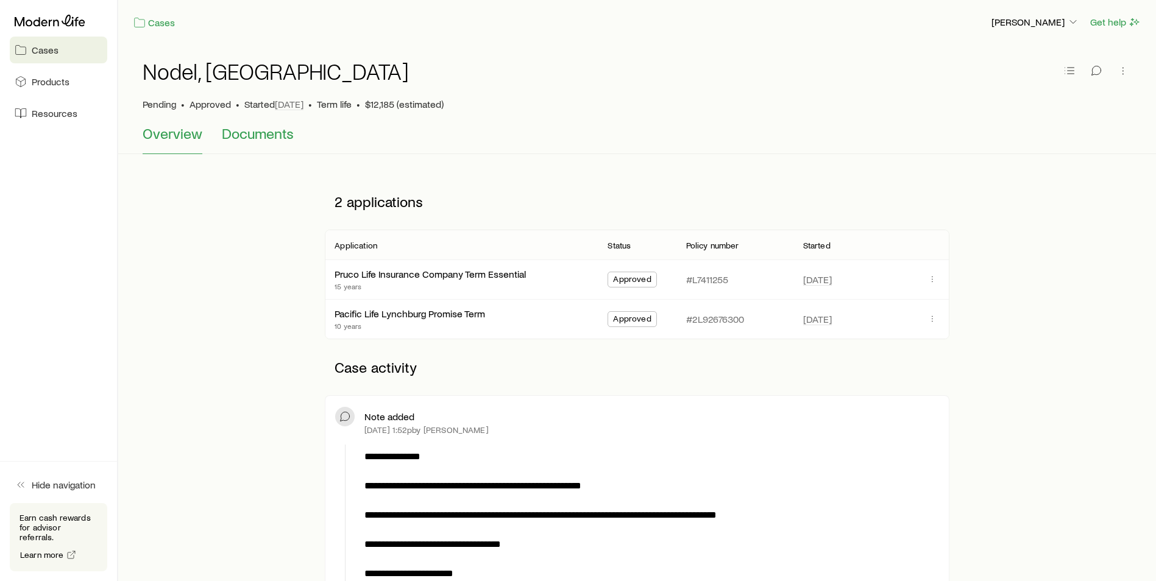
click at [276, 137] on span "Documents" at bounding box center [258, 133] width 72 height 17
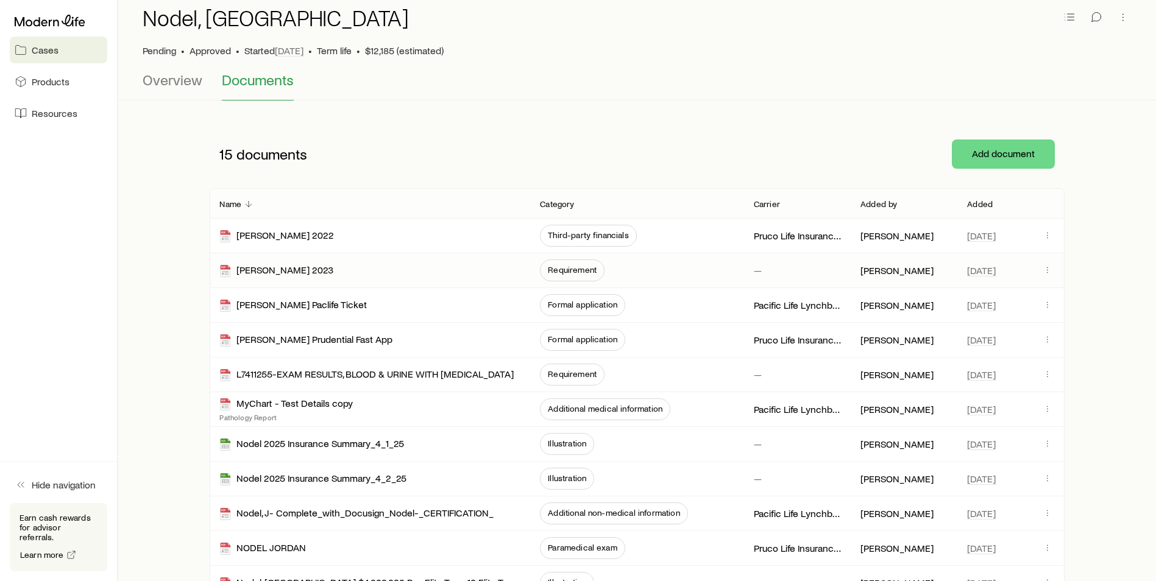
scroll to position [122, 0]
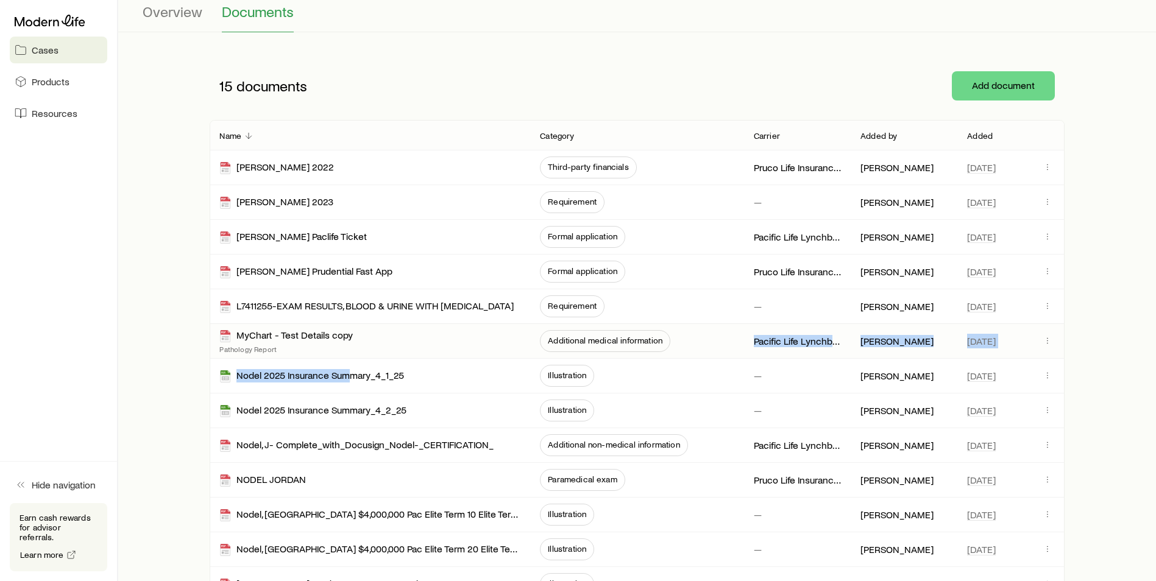
drag, startPoint x: 347, startPoint y: 374, endPoint x: 405, endPoint y: 349, distance: 63.3
click at [405, 349] on div "Name Category Carrier Added by Added [PERSON_NAME] 2022 Third-party financials …" at bounding box center [637, 396] width 854 height 550
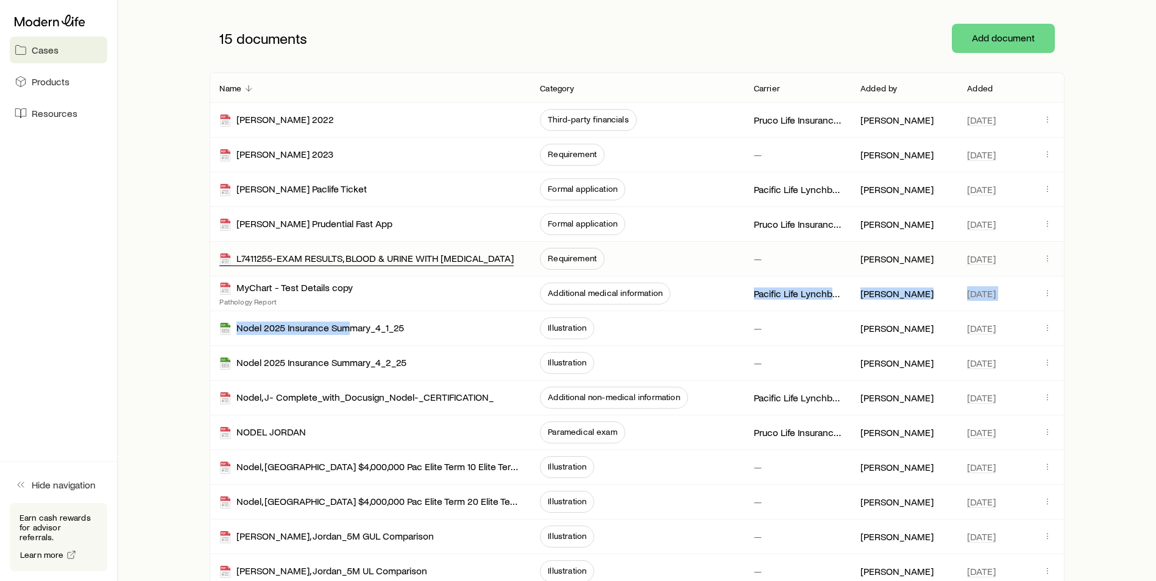
scroll to position [132, 0]
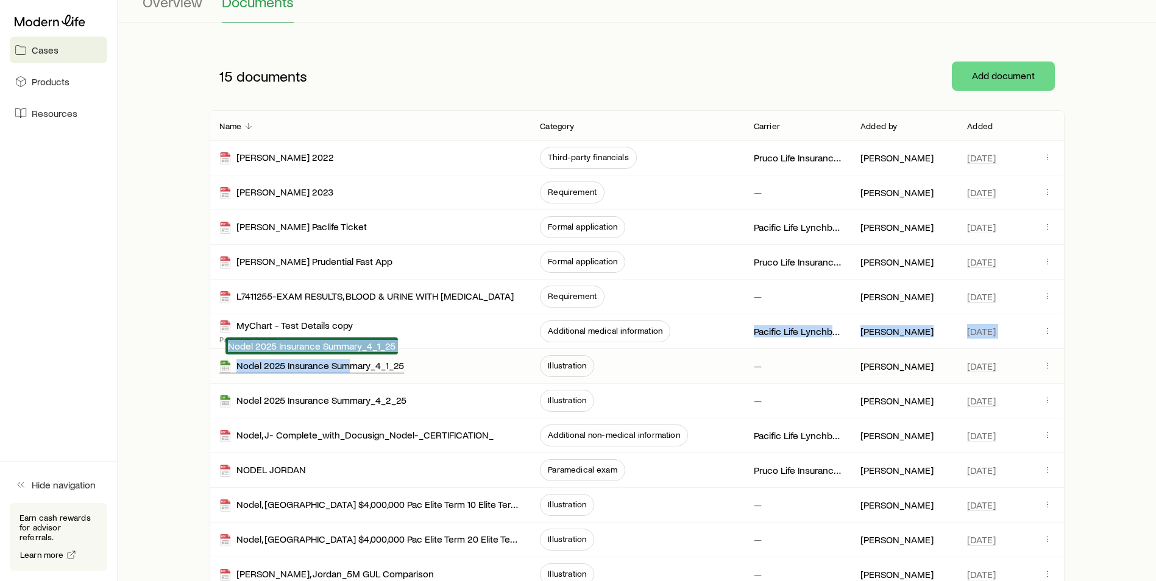
click at [327, 363] on div "Nodel 2025 Insurance Summary_4_1_25" at bounding box center [311, 367] width 185 height 14
click at [584, 472] on span "Paramedical exam" at bounding box center [582, 470] width 69 height 10
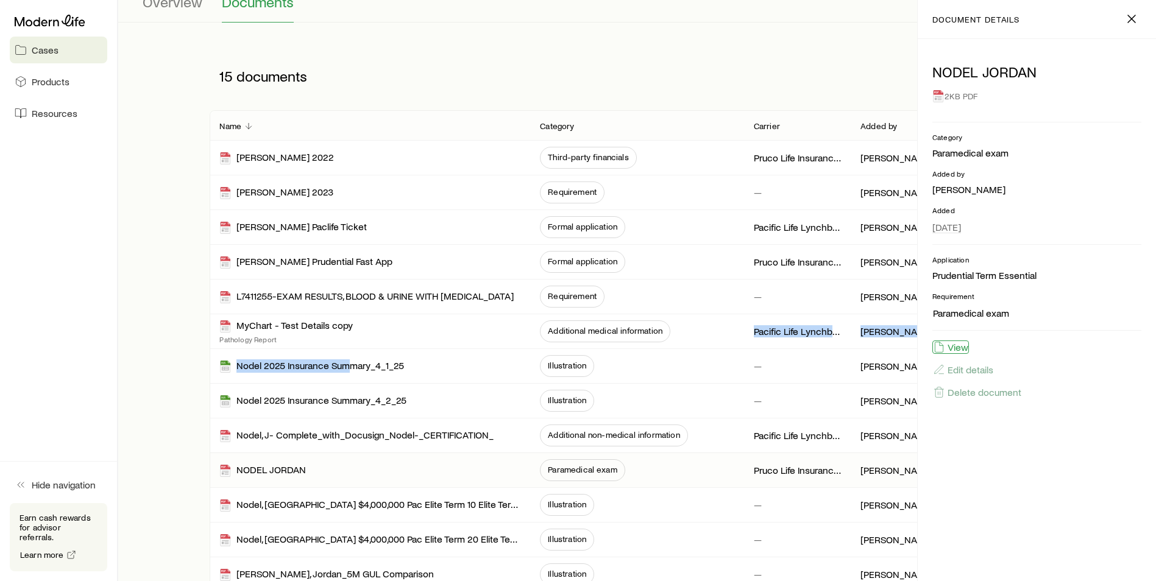
click at [949, 352] on button "View" at bounding box center [950, 347] width 37 height 13
